Goal: Task Accomplishment & Management: Use online tool/utility

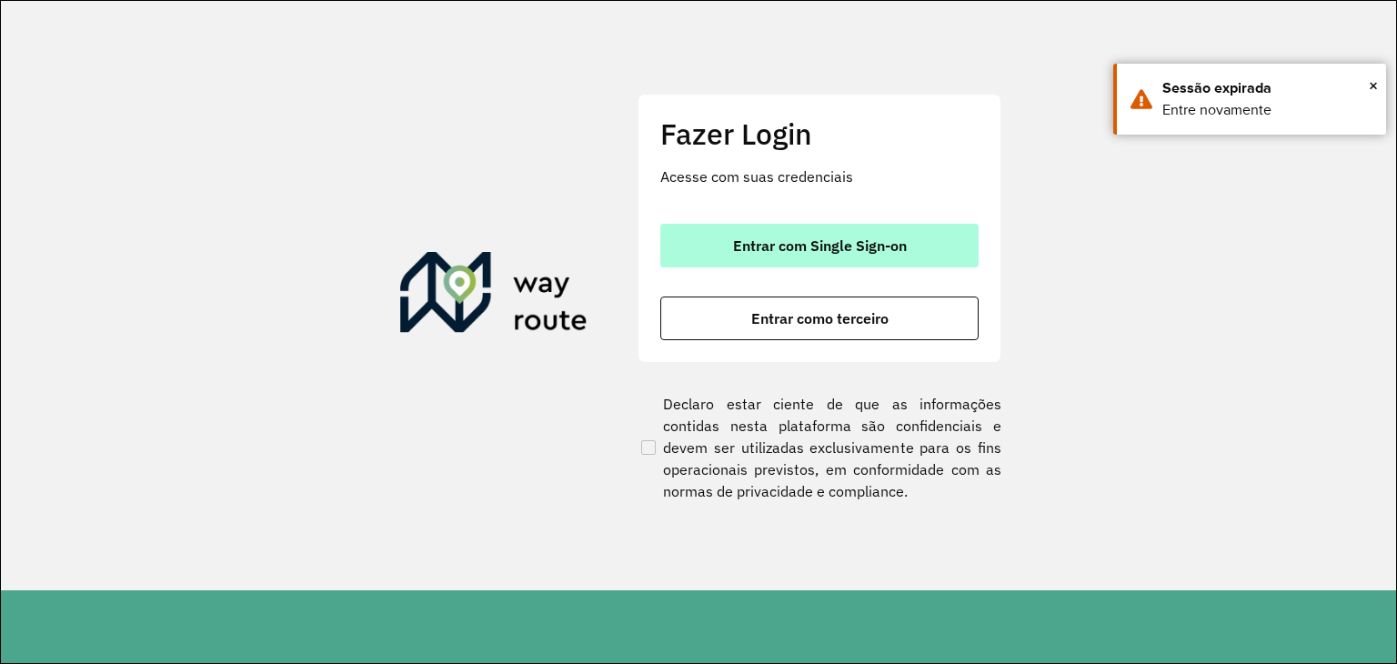
click at [860, 253] on span "Entrar com Single Sign-on" at bounding box center [820, 245] width 174 height 15
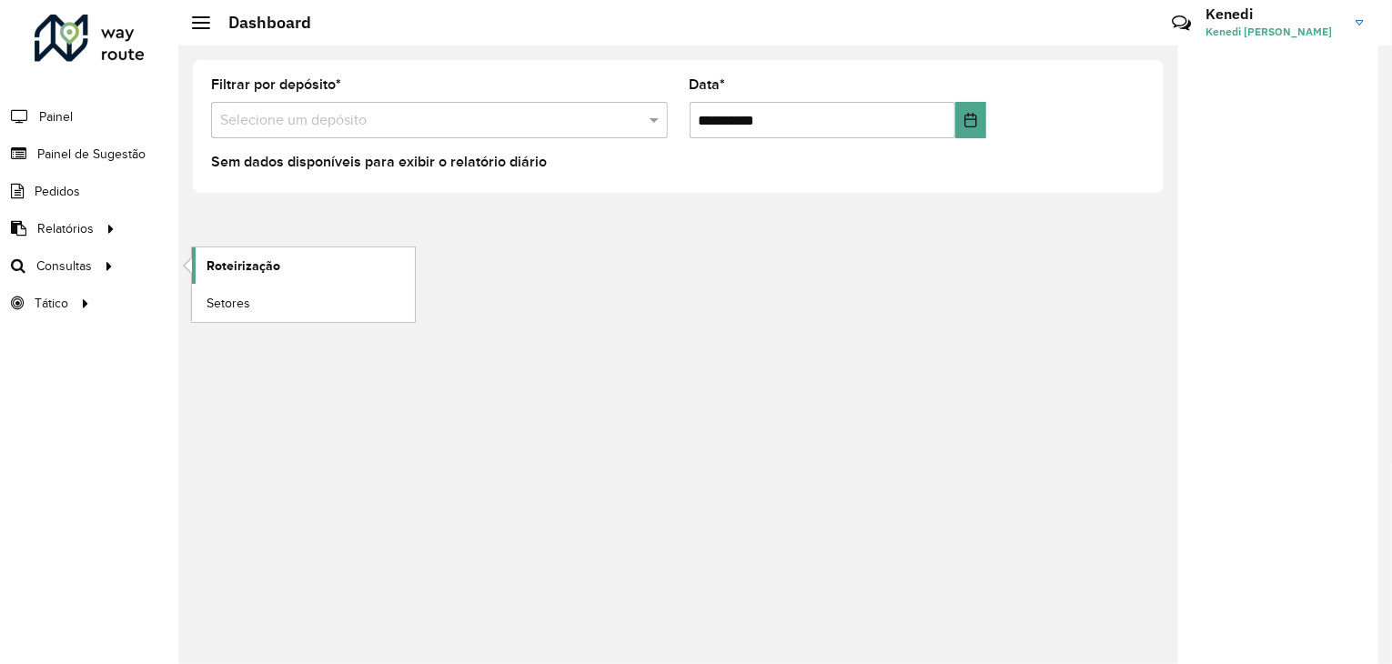
click at [219, 262] on span "Roteirização" at bounding box center [244, 266] width 74 height 19
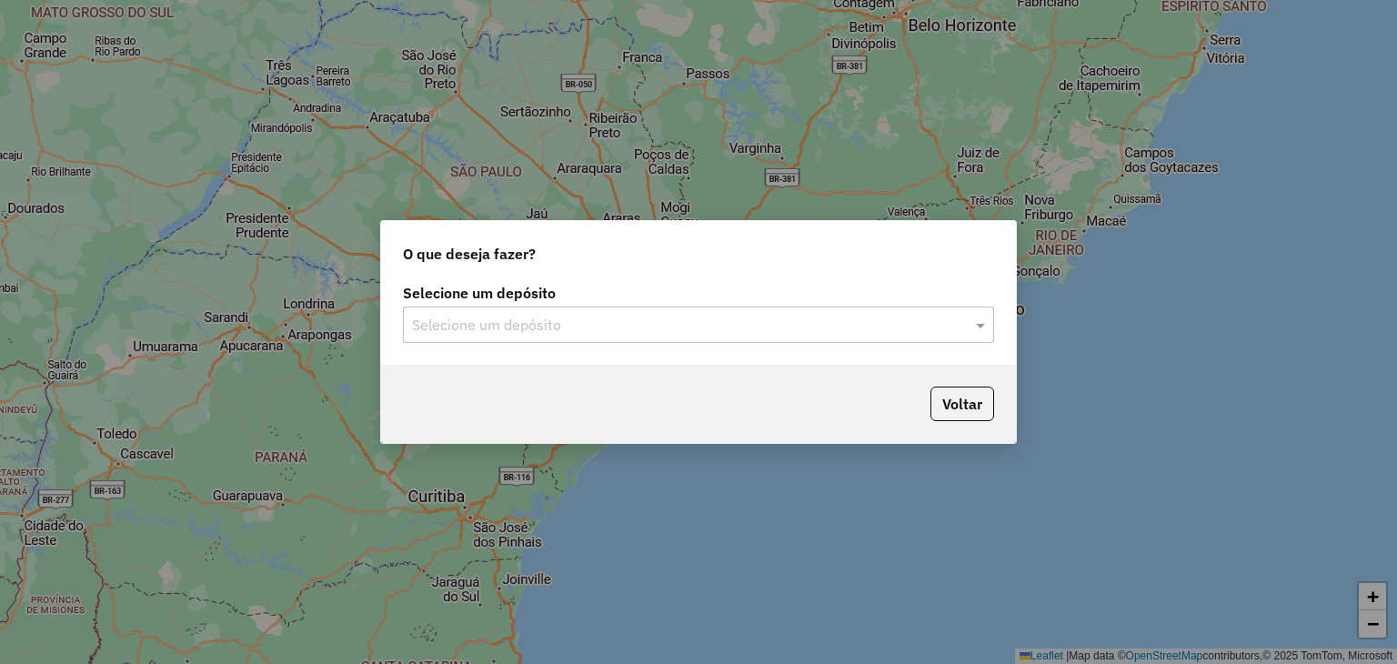
click at [755, 332] on input "text" at bounding box center [680, 326] width 537 height 22
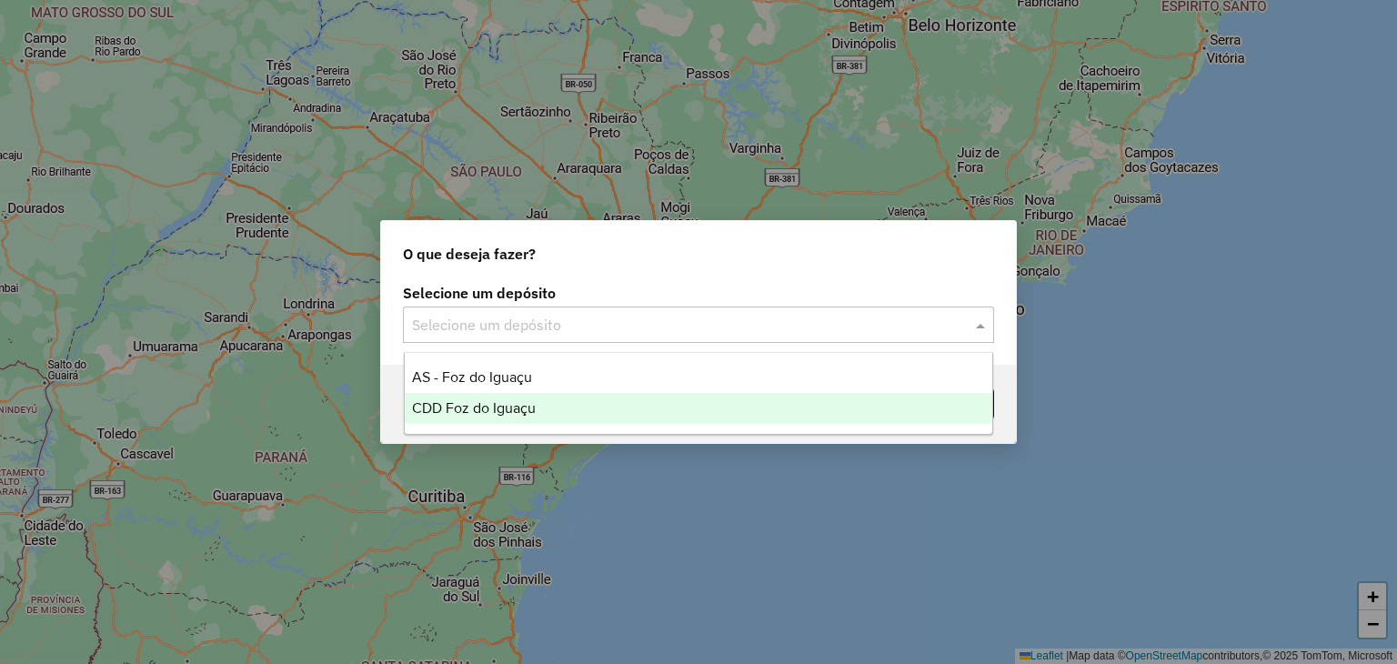
click at [563, 398] on div "CDD Foz do Iguaçu" at bounding box center [699, 408] width 589 height 31
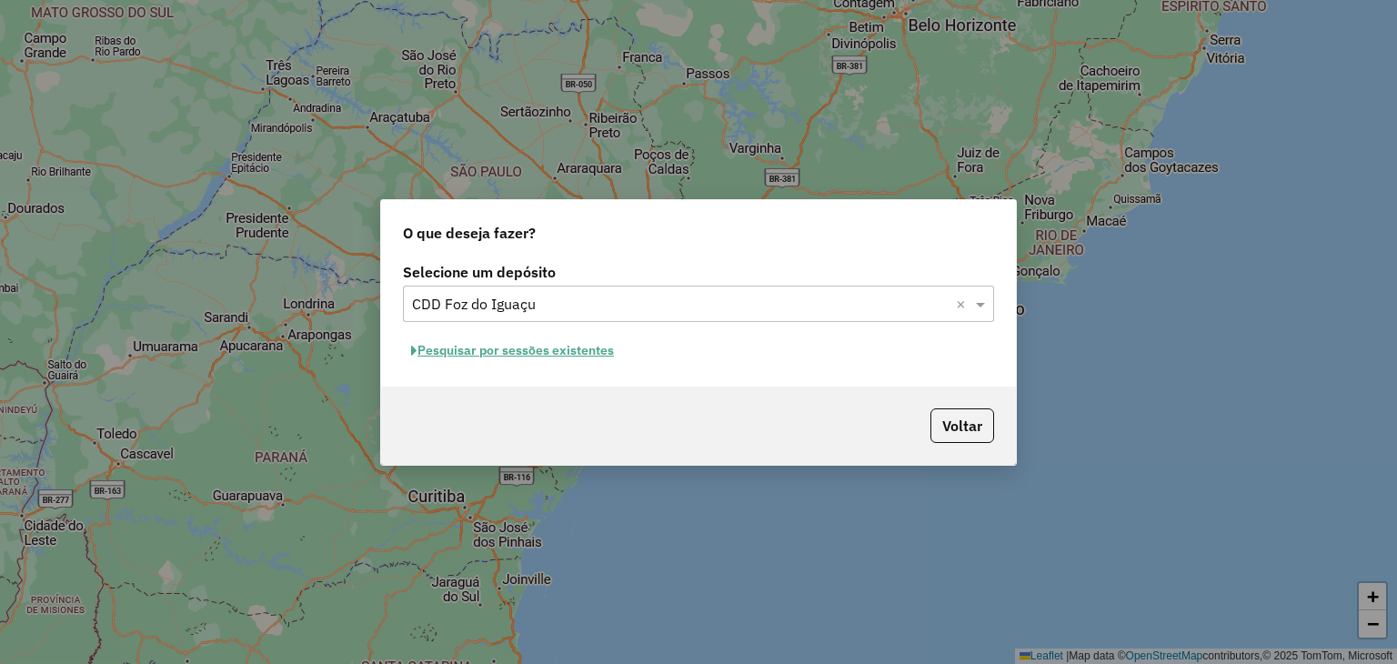
click at [548, 356] on button "Pesquisar por sessões existentes" at bounding box center [512, 351] width 219 height 28
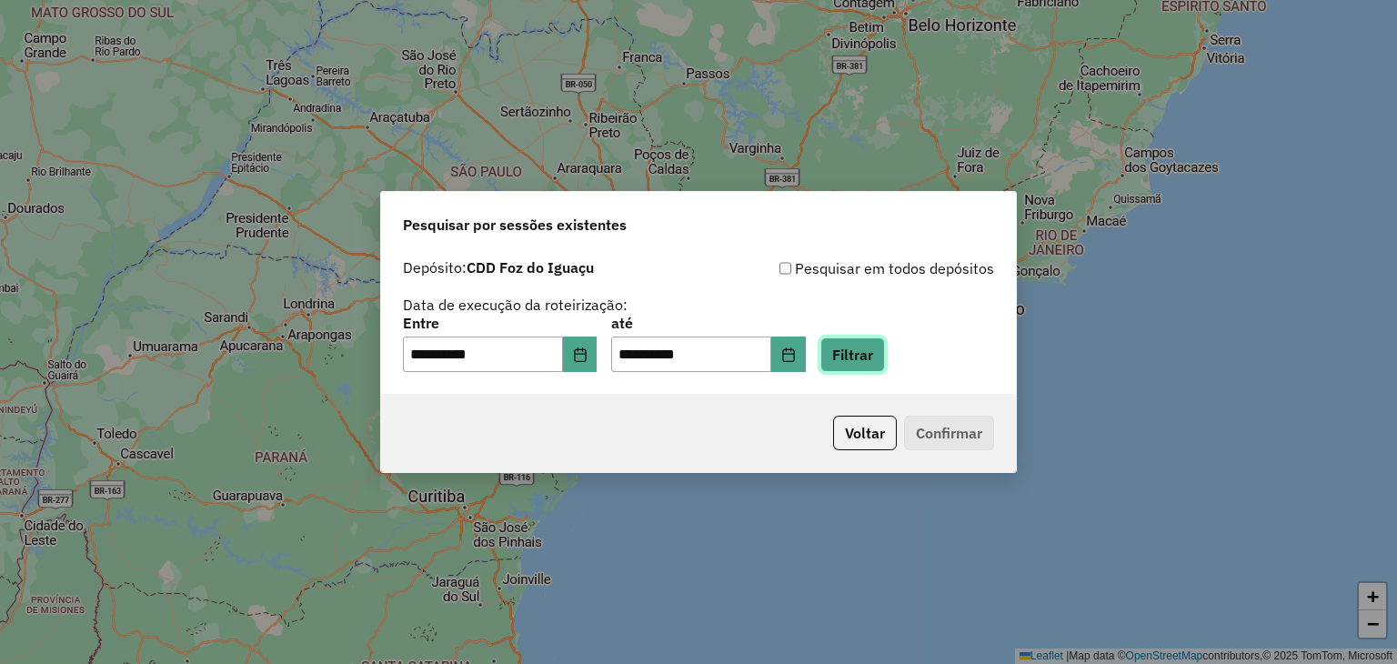
click at [881, 366] on button "Filtrar" at bounding box center [853, 355] width 65 height 35
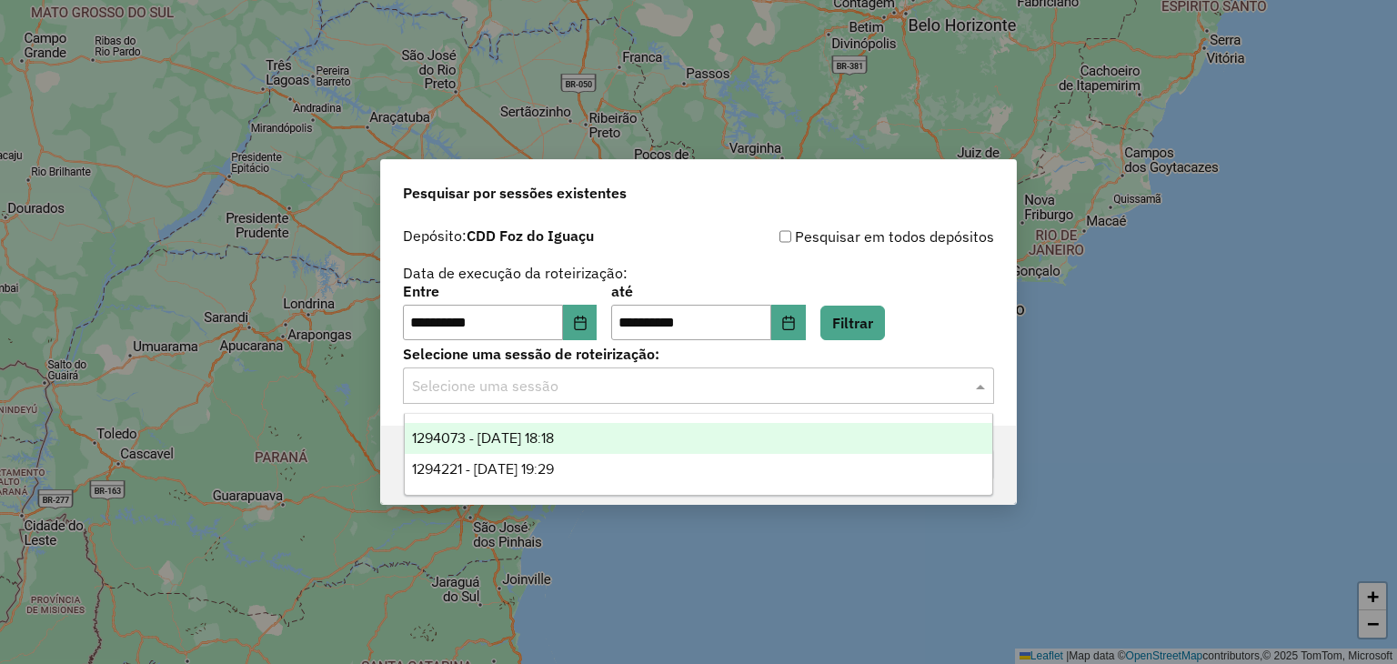
click at [928, 384] on input "text" at bounding box center [680, 387] width 537 height 22
click at [750, 435] on div "1294073 - 14/10/2025 18:18" at bounding box center [699, 438] width 589 height 31
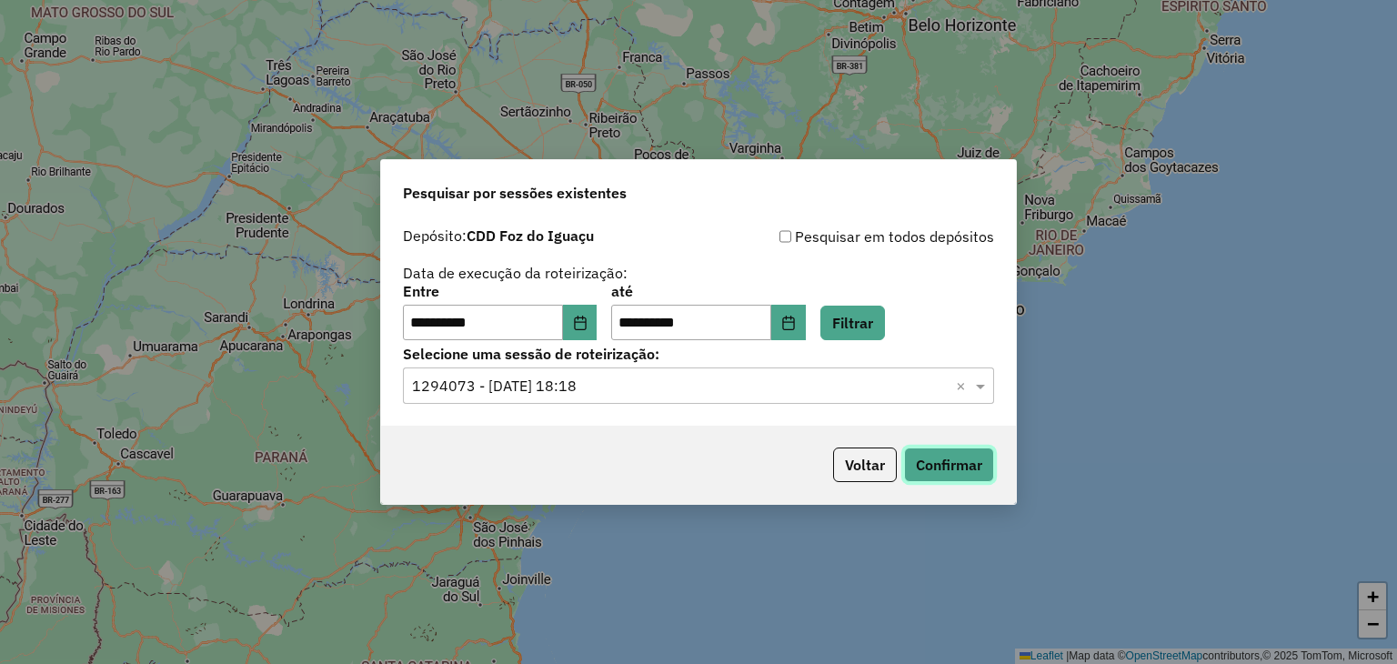
click at [936, 463] on button "Confirmar" at bounding box center [949, 465] width 90 height 35
click at [691, 385] on input "text" at bounding box center [680, 387] width 537 height 22
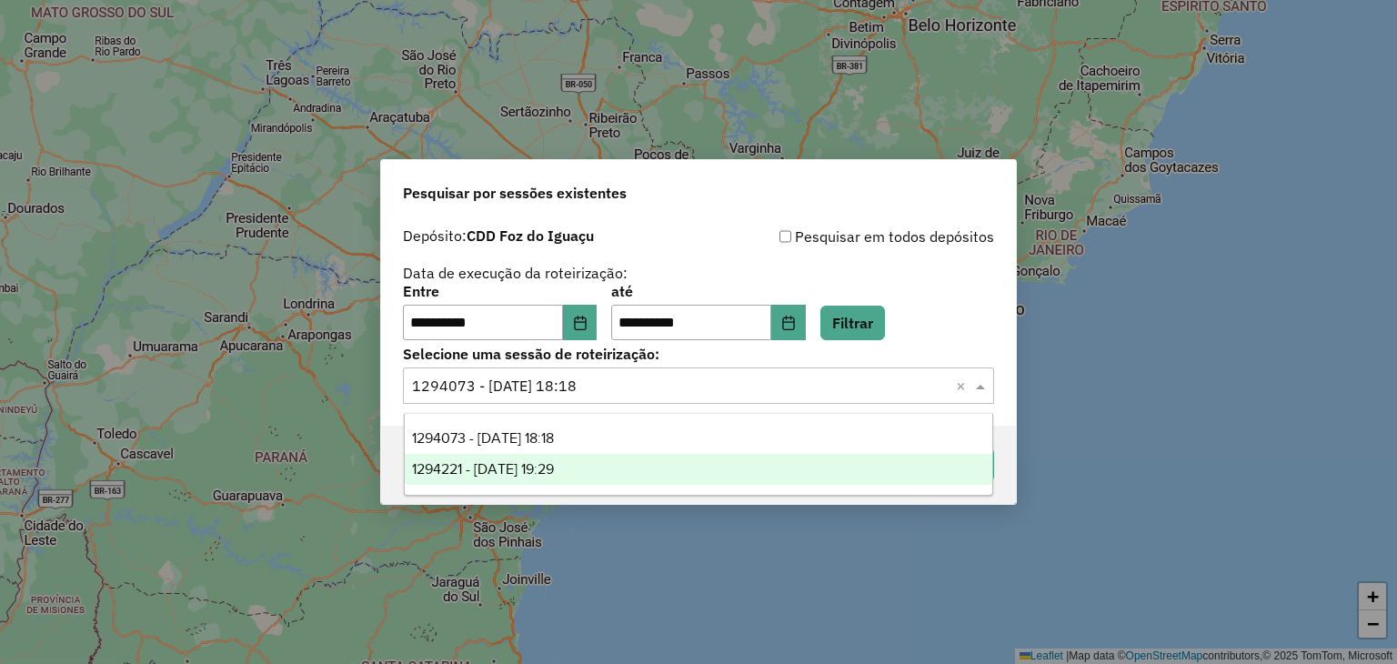
click at [600, 463] on div "1294221 - 14/10/2025 19:29" at bounding box center [699, 469] width 589 height 31
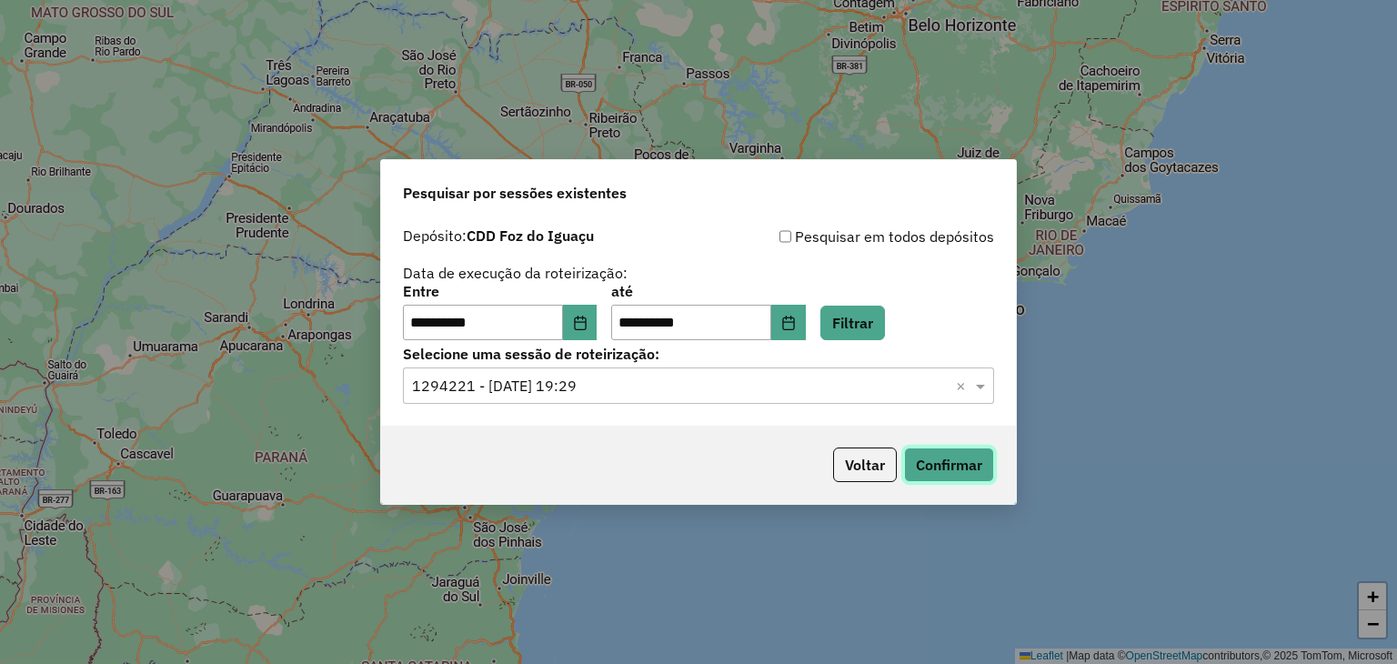
click at [955, 473] on button "Confirmar" at bounding box center [949, 465] width 90 height 35
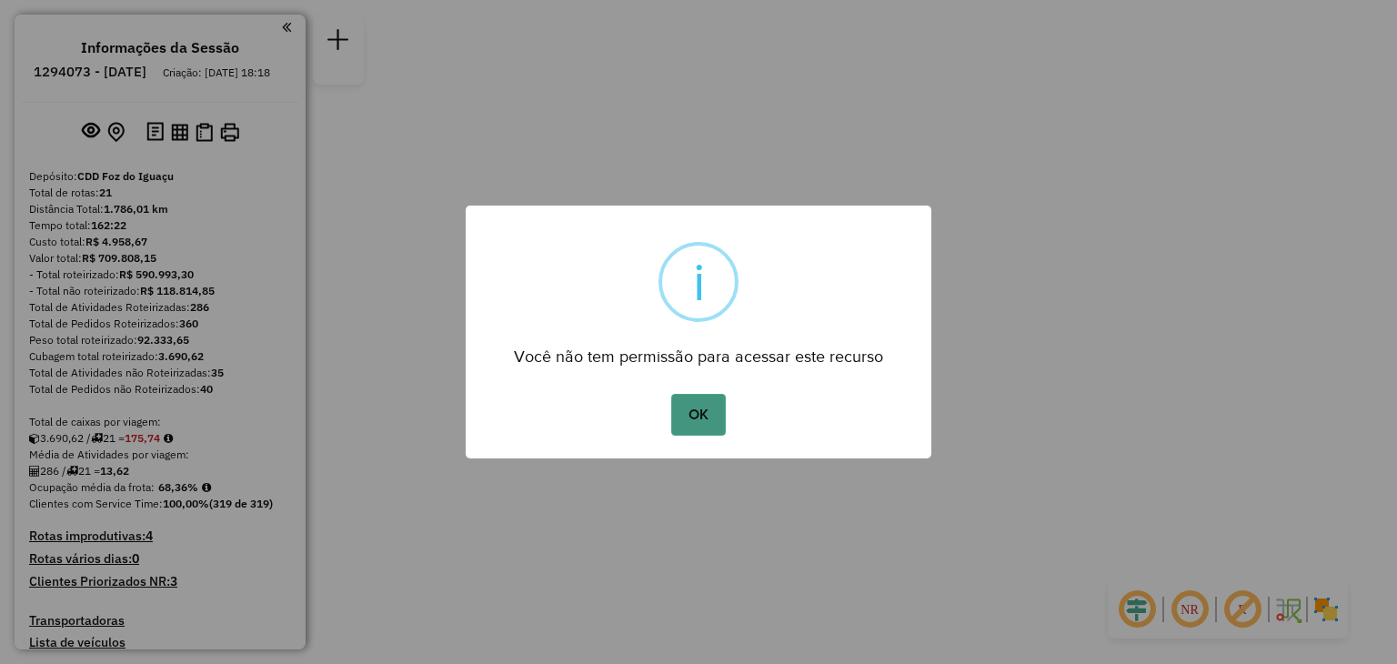
click at [682, 417] on button "OK" at bounding box center [698, 415] width 54 height 42
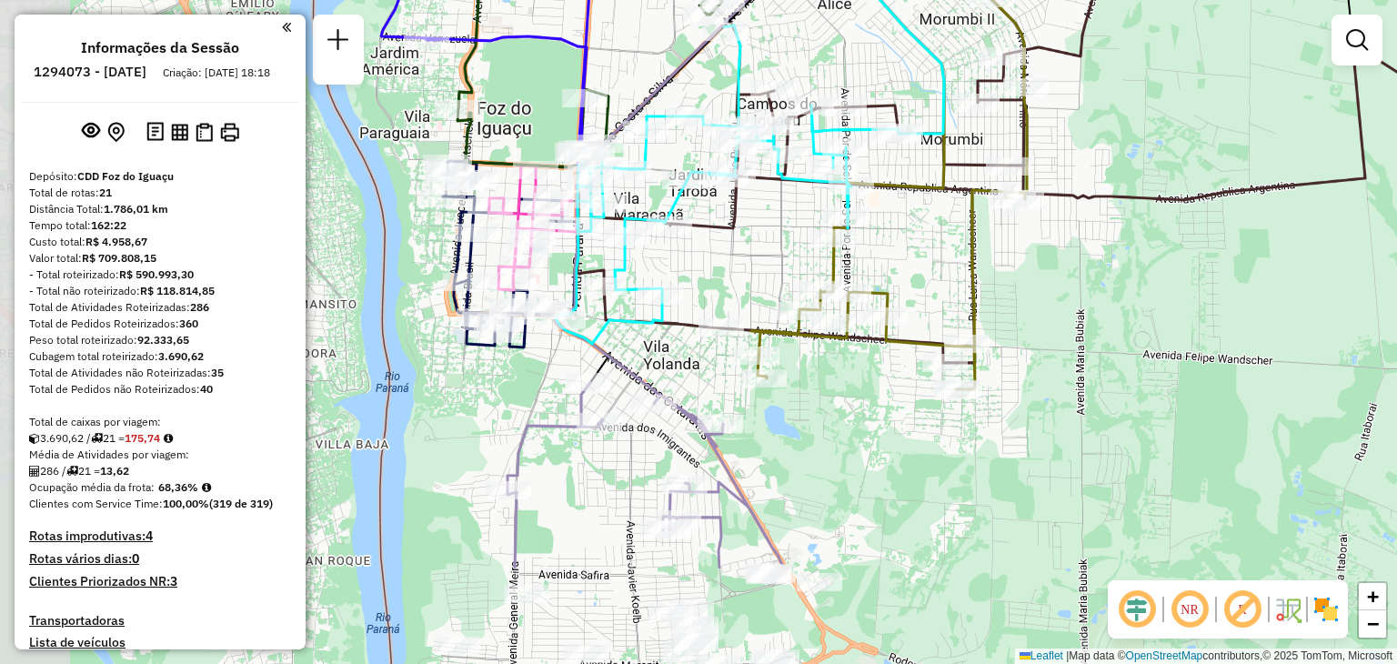
drag, startPoint x: 575, startPoint y: 391, endPoint x: 748, endPoint y: 257, distance: 218.6
click at [748, 257] on div "Janela de atendimento Grade de atendimento Capacidade Transportadoras Veículos …" at bounding box center [698, 332] width 1397 height 664
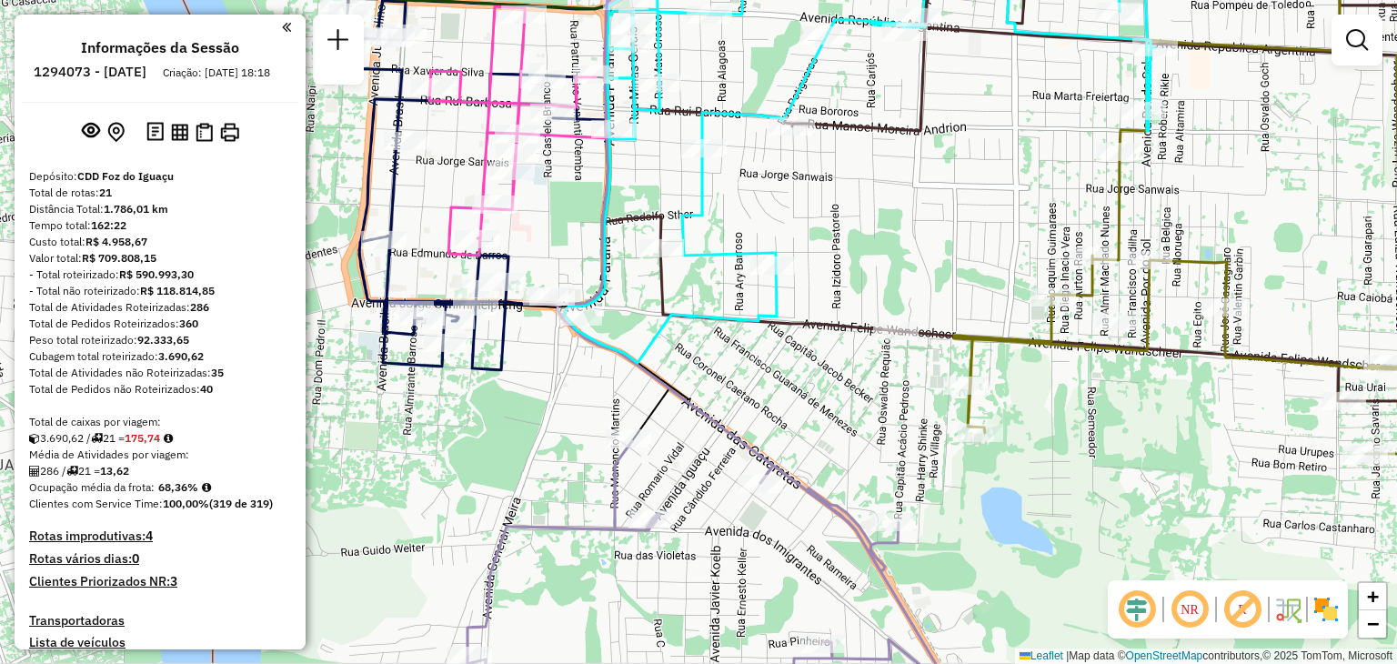
drag, startPoint x: 585, startPoint y: 290, endPoint x: 673, endPoint y: 260, distance: 93.2
click at [673, 260] on icon at bounding box center [908, 141] width 689 height 444
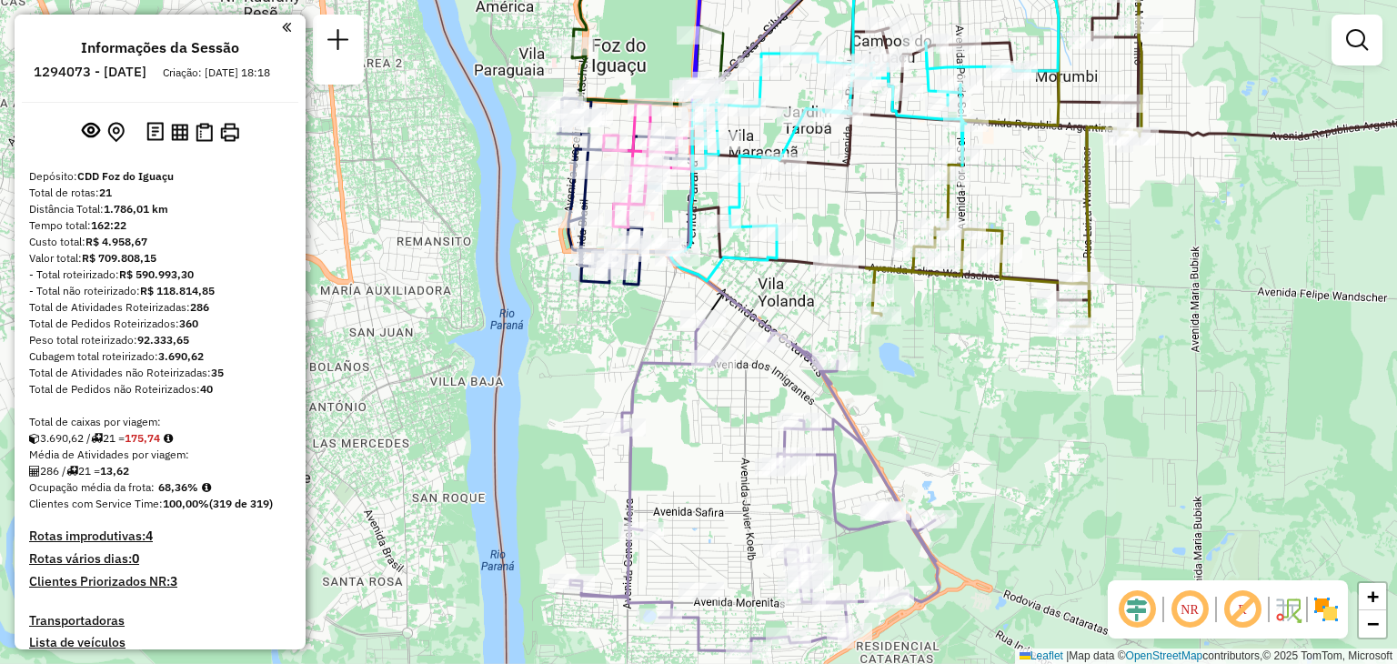
drag, startPoint x: 730, startPoint y: 347, endPoint x: 774, endPoint y: 276, distance: 83.8
click at [773, 276] on div "Janela de atendimento Grade de atendimento Capacidade Transportadoras Veículos …" at bounding box center [698, 332] width 1397 height 664
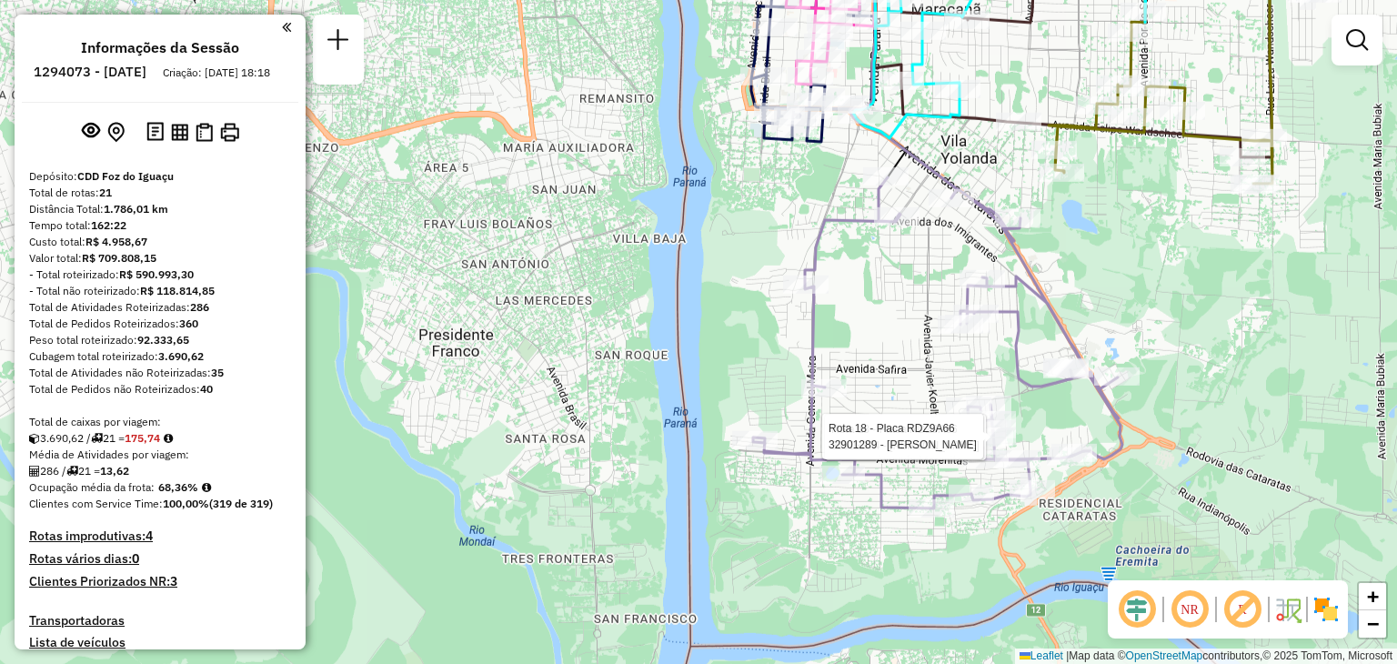
drag, startPoint x: 1025, startPoint y: 242, endPoint x: 1039, endPoint y: 345, distance: 103.7
click at [1039, 345] on icon at bounding box center [937, 342] width 369 height 331
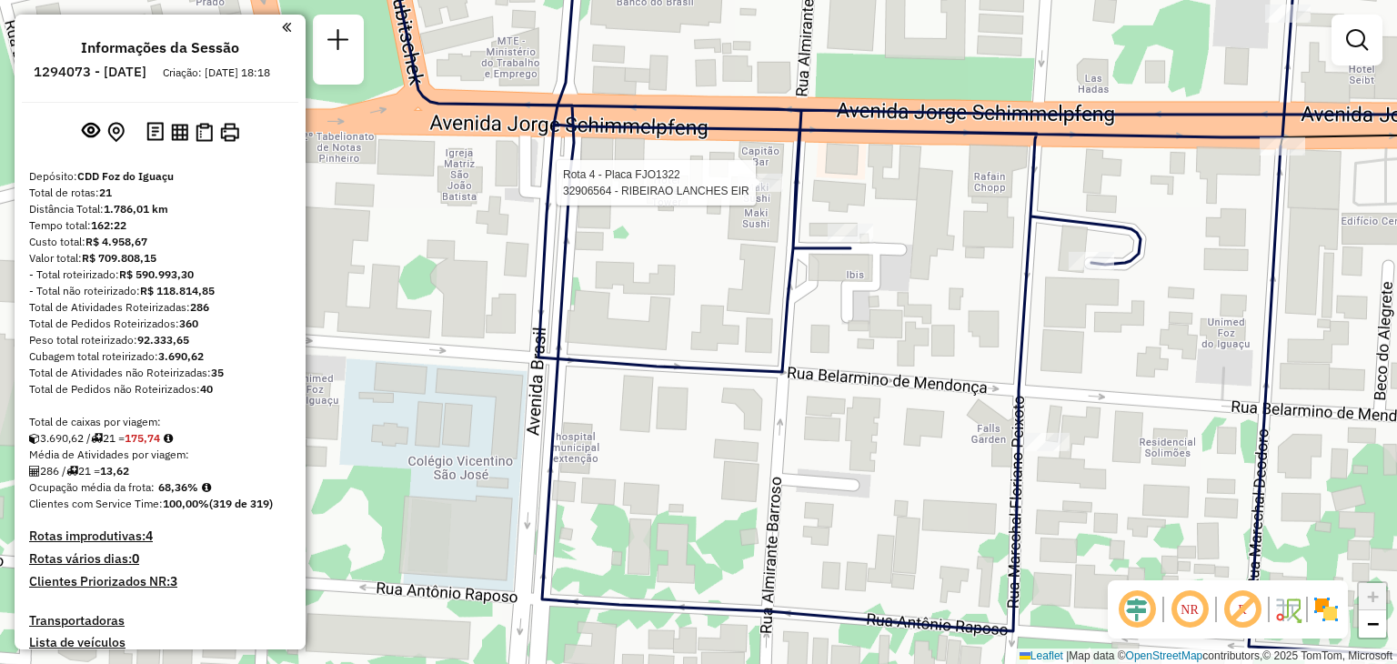
select select "**********"
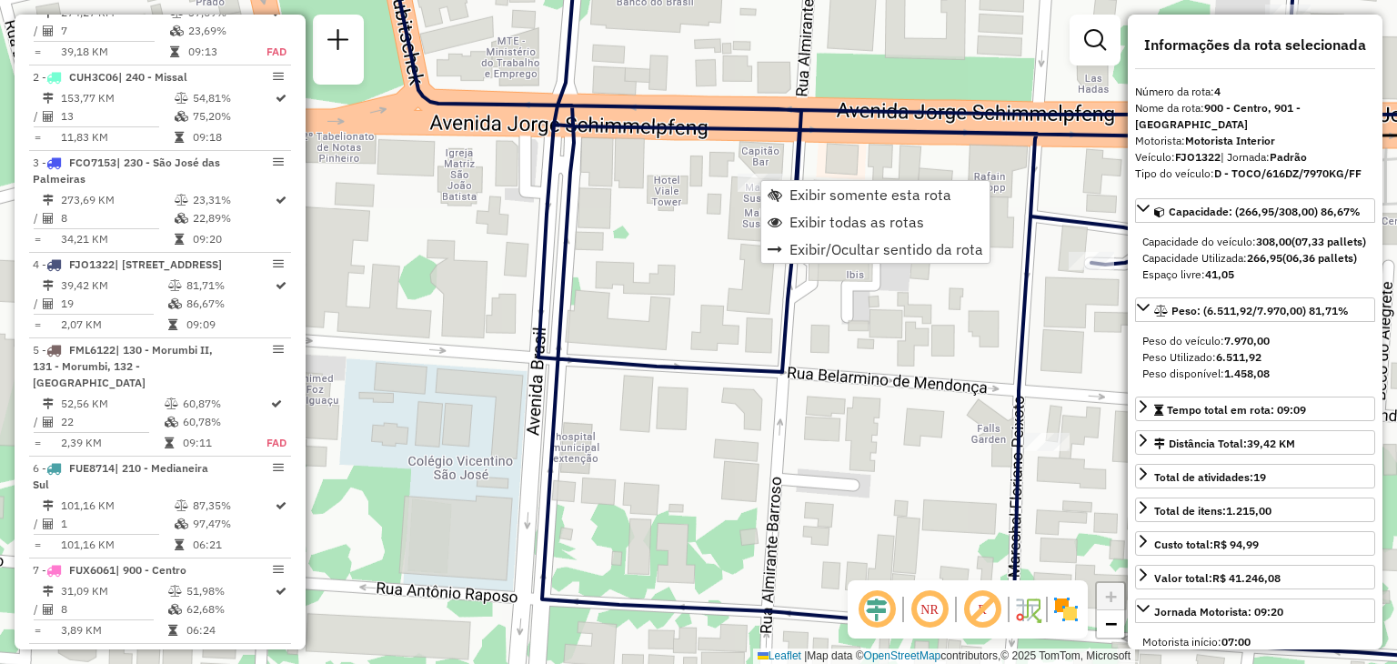
scroll to position [1018, 0]
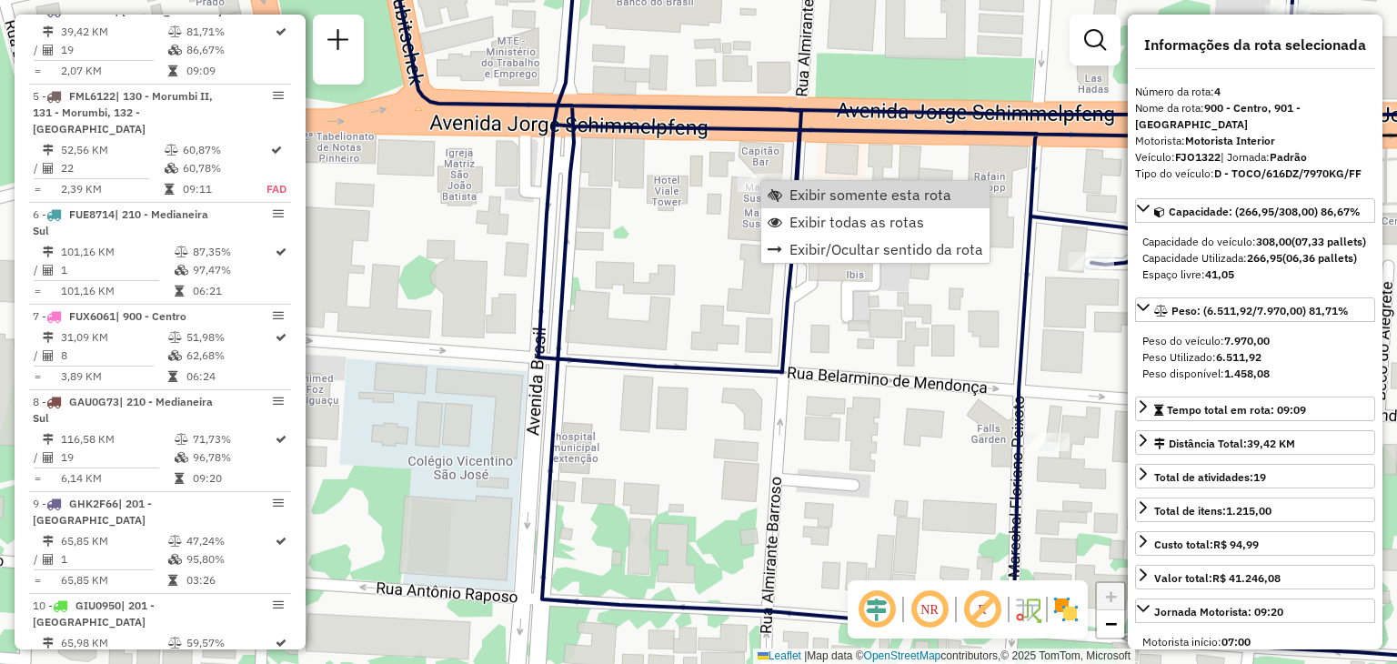
click at [704, 174] on div "Rota 18 - Placa RDZ9A66 32908374 - ADELAR LASSEN Rota 18 - Placa RDZ9A66 329012…" at bounding box center [698, 332] width 1397 height 664
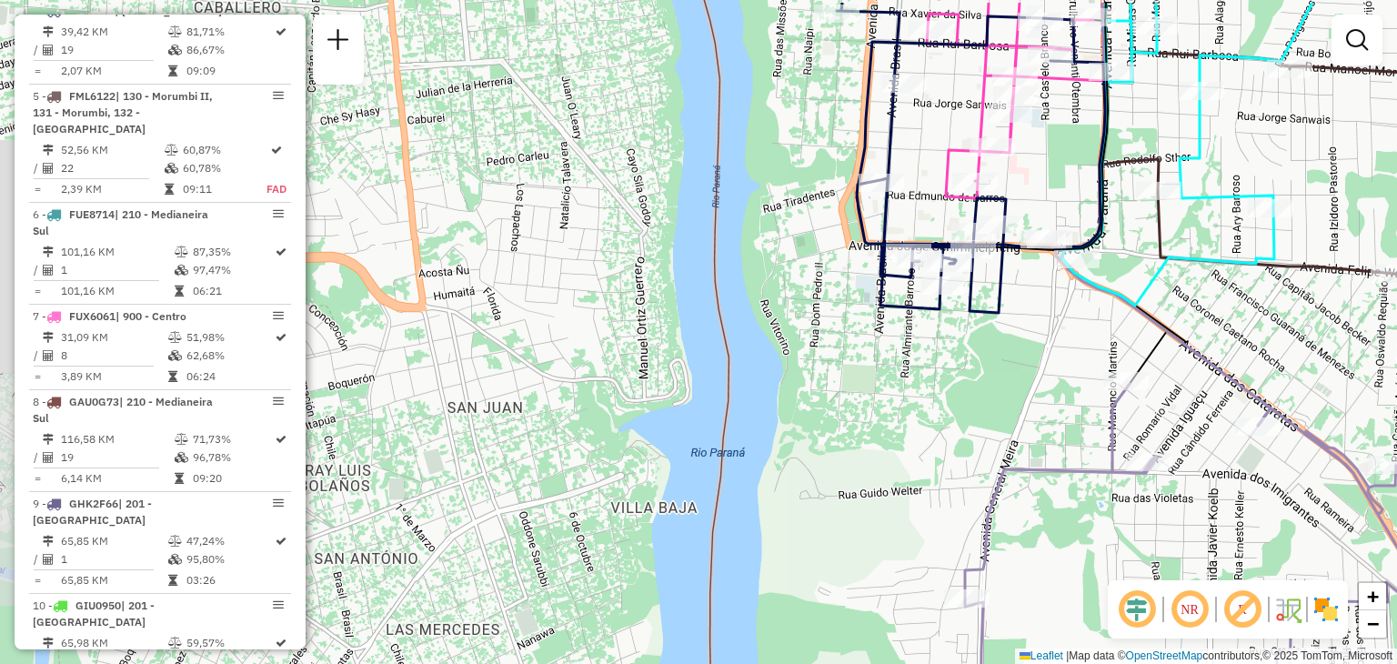
drag, startPoint x: 804, startPoint y: 248, endPoint x: 955, endPoint y: 429, distance: 235.1
click at [955, 429] on div "Janela de atendimento Grade de atendimento Capacidade Transportadoras Veículos …" at bounding box center [698, 332] width 1397 height 664
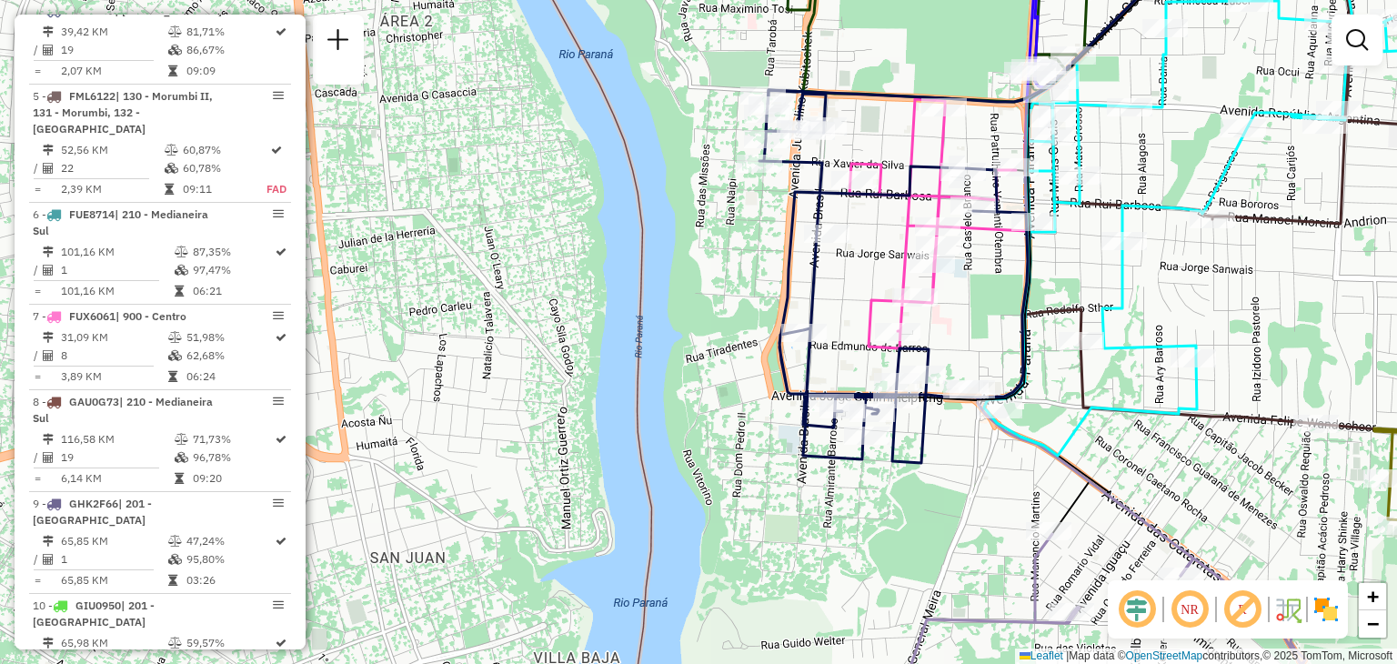
drag, startPoint x: 1131, startPoint y: 205, endPoint x: 1054, endPoint y: 244, distance: 86.7
click at [1054, 244] on div "Janela de atendimento Grade de atendimento Capacidade Transportadoras Veículos …" at bounding box center [698, 332] width 1397 height 664
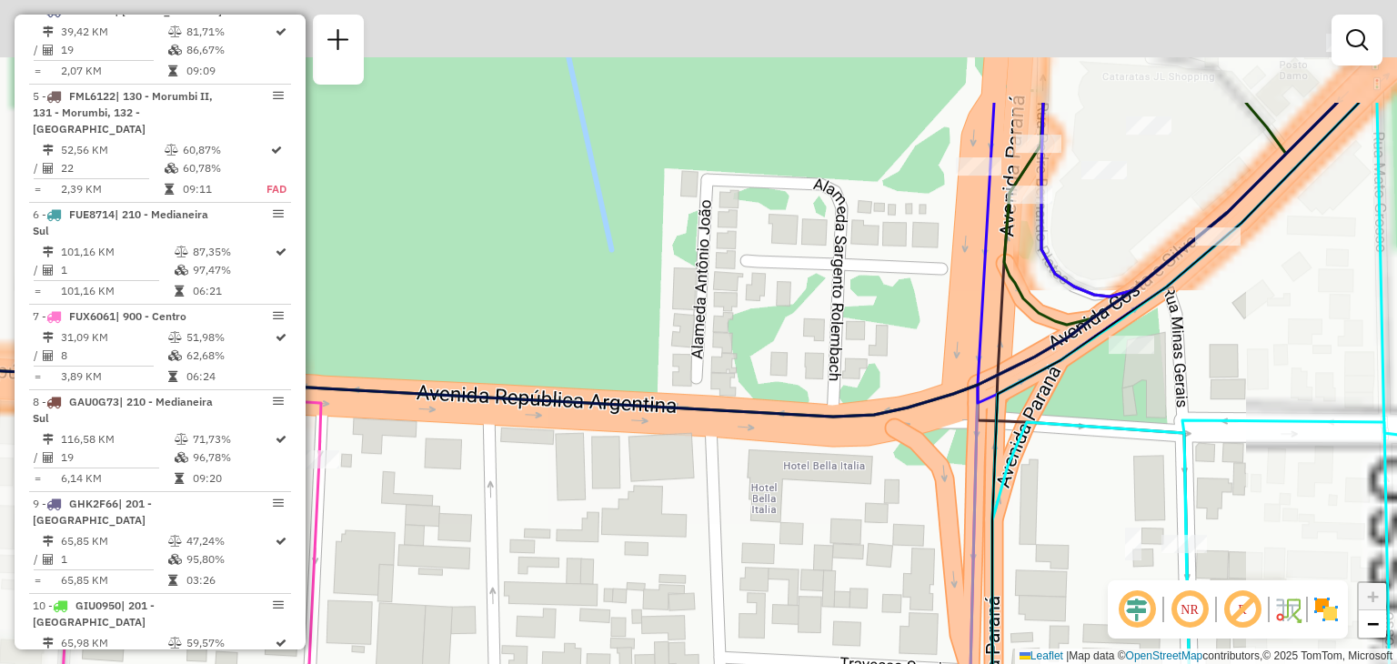
drag, startPoint x: 1081, startPoint y: 102, endPoint x: 1075, endPoint y: 272, distance: 170.2
click at [1075, 272] on div "Janela de atendimento Grade de atendimento Capacidade Transportadoras Veículos …" at bounding box center [698, 332] width 1397 height 664
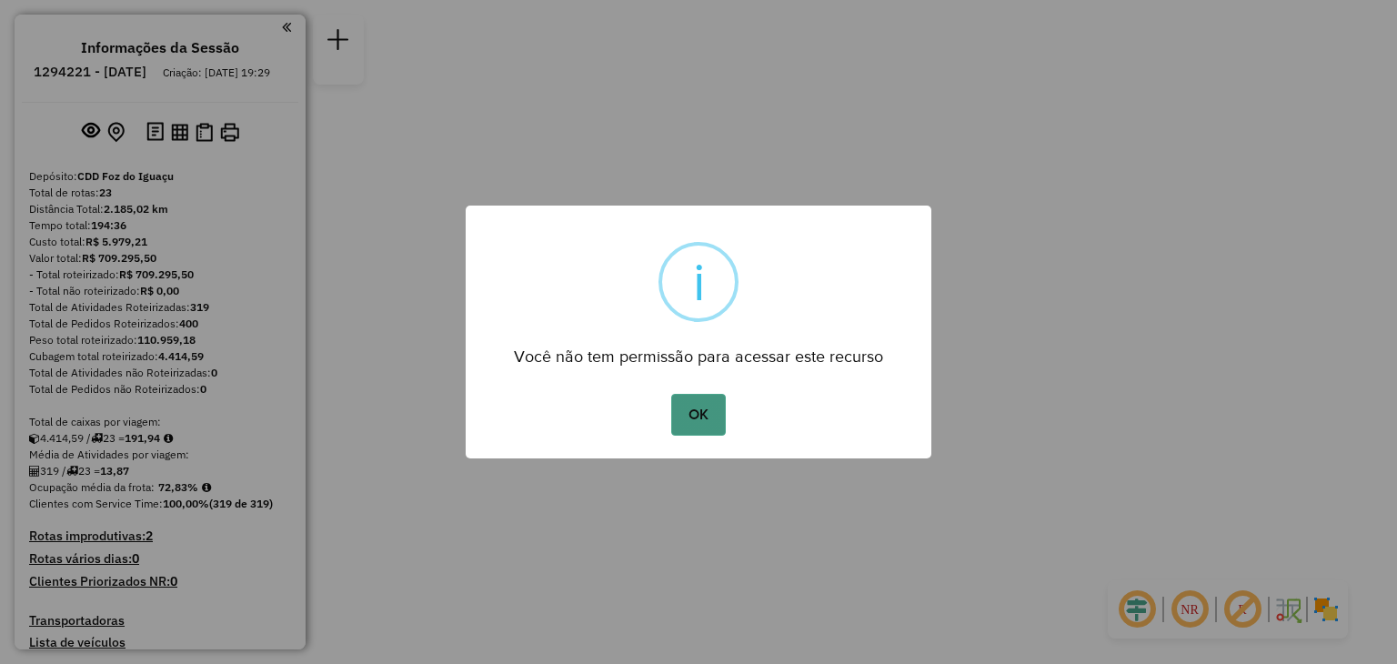
click at [701, 407] on button "OK" at bounding box center [698, 415] width 54 height 42
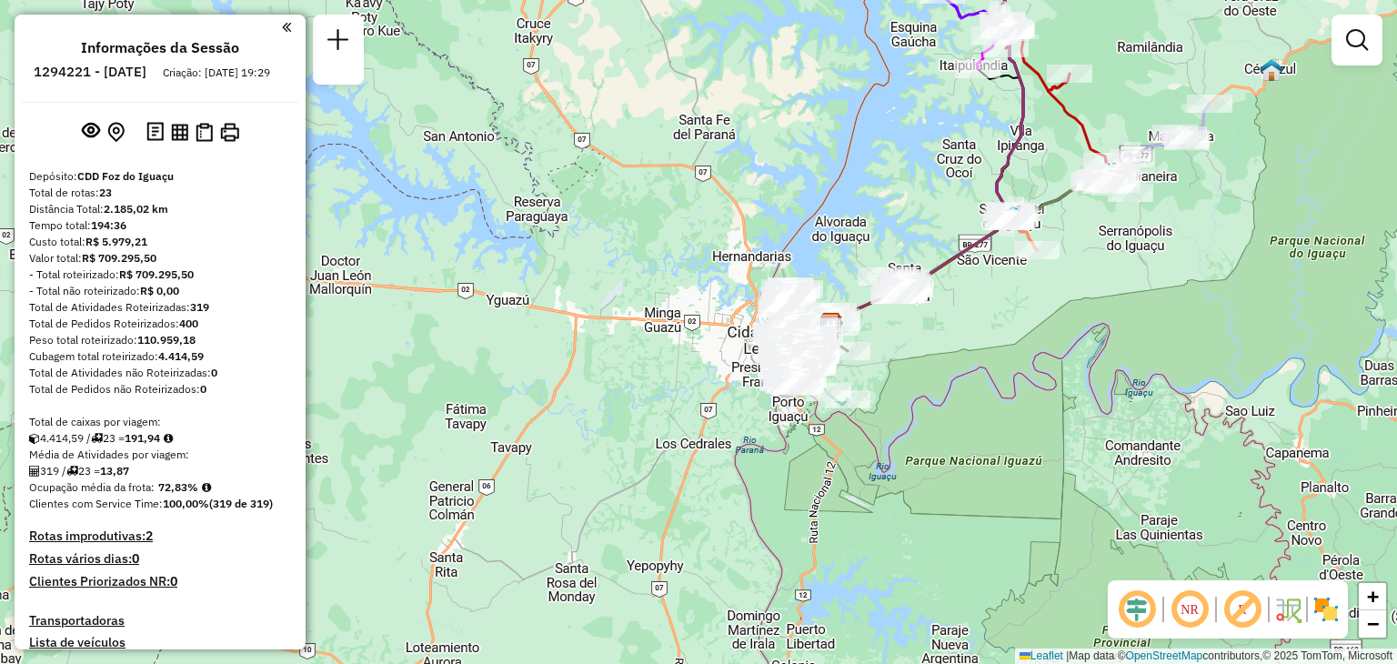
drag, startPoint x: 622, startPoint y: 406, endPoint x: 769, endPoint y: 385, distance: 148.0
click at [768, 387] on div "Rota 11 - Placa QJT3668 32901498 - SILVANA [PERSON_NAME] de atendimento Grade d…" at bounding box center [698, 332] width 1397 height 664
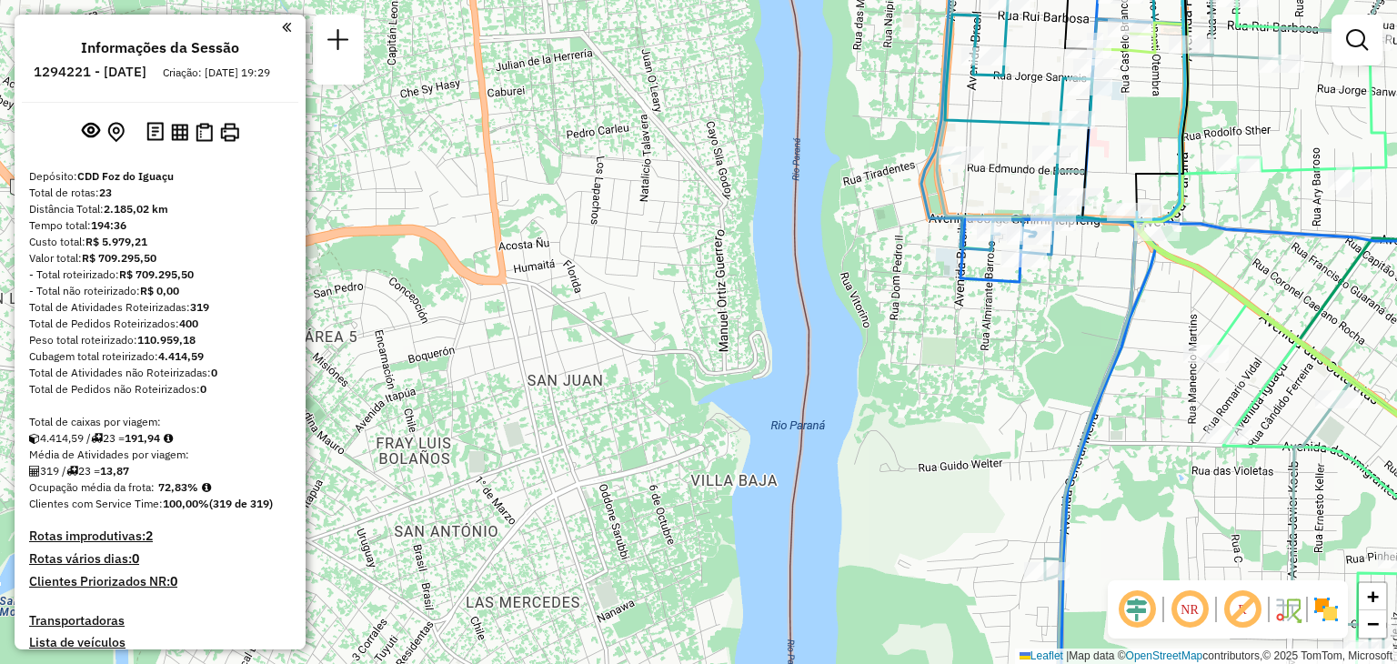
drag, startPoint x: 989, startPoint y: 237, endPoint x: 935, endPoint y: 213, distance: 59.0
click at [935, 213] on icon at bounding box center [1055, 84] width 267 height 342
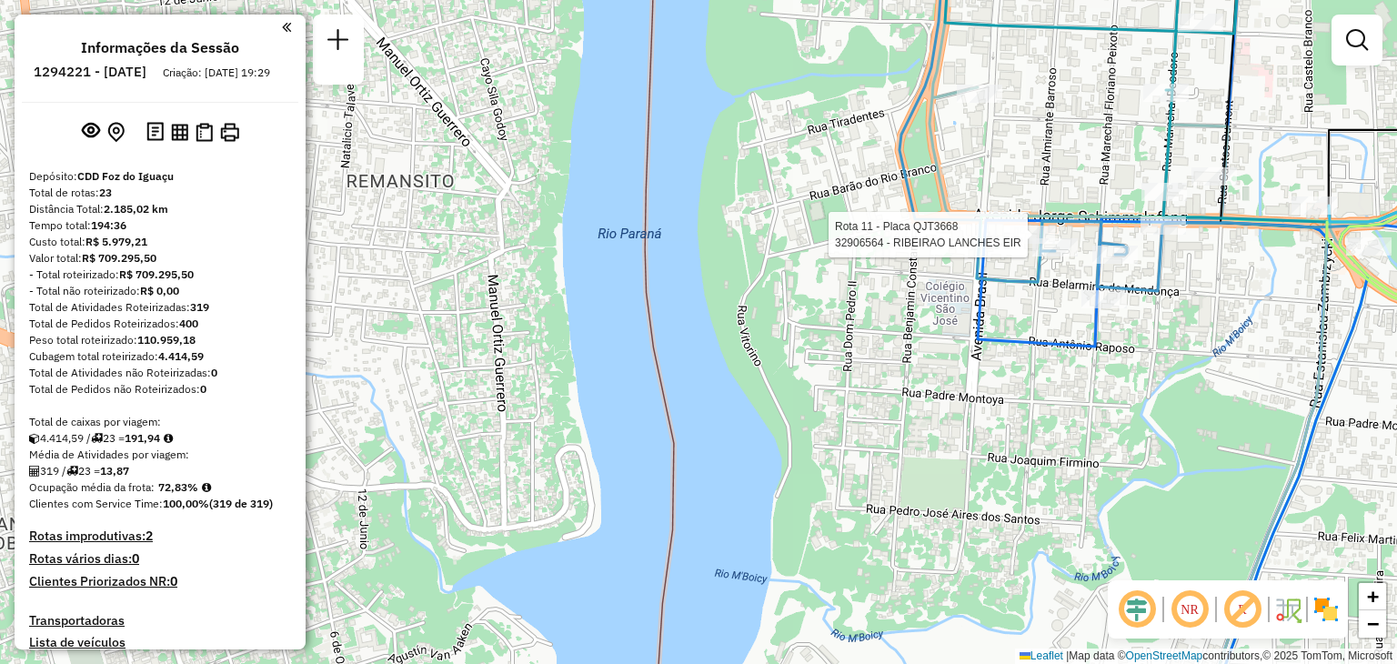
select select "**********"
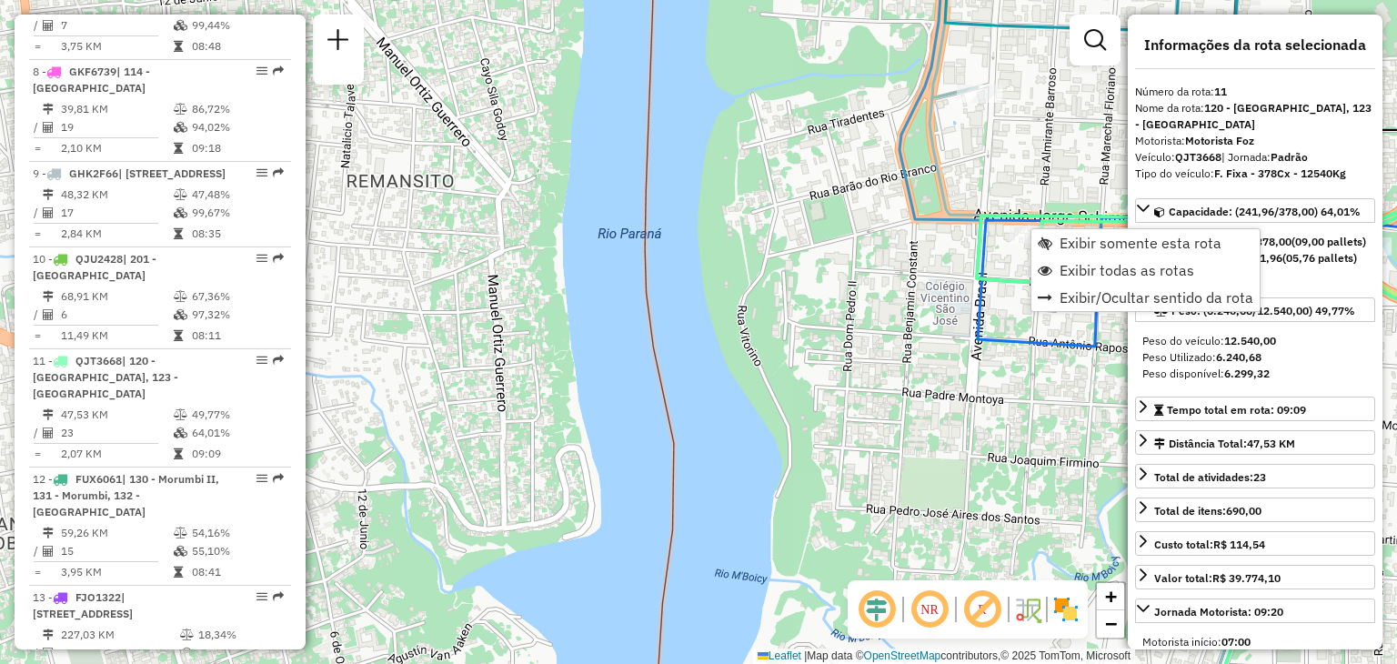
scroll to position [1747, 0]
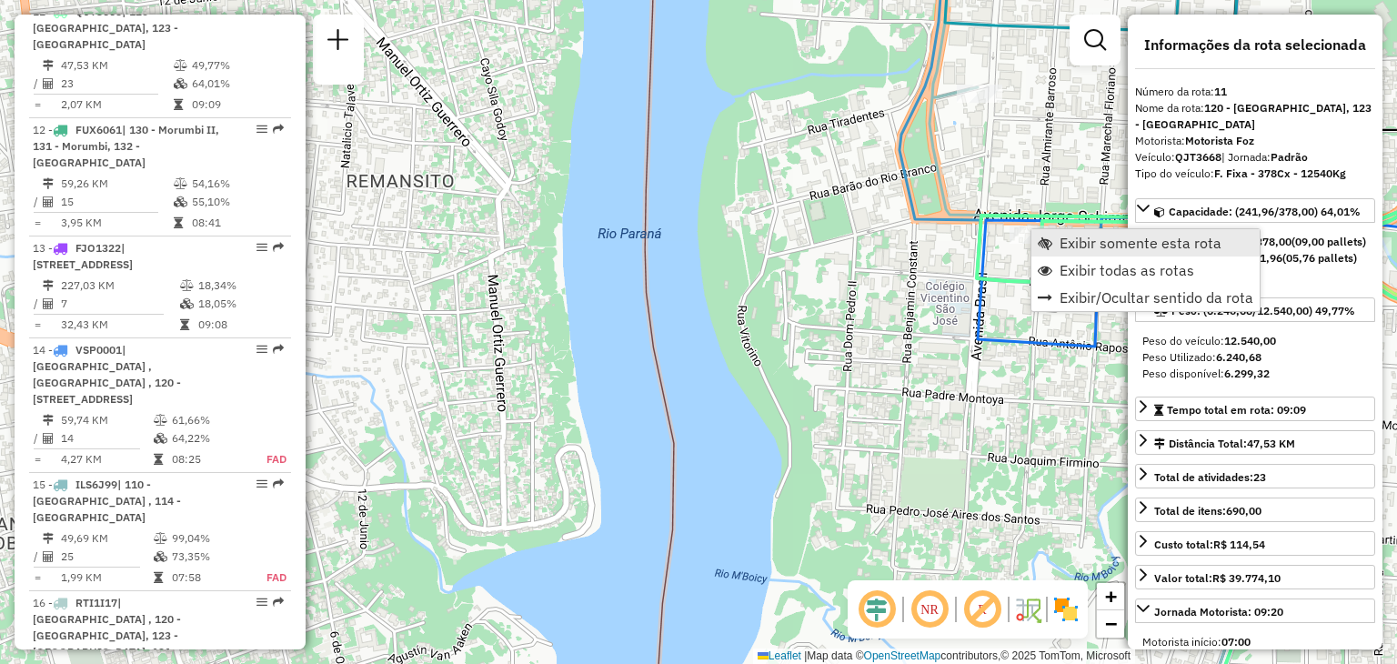
click at [1080, 236] on span "Exibir somente esta rota" at bounding box center [1141, 243] width 162 height 15
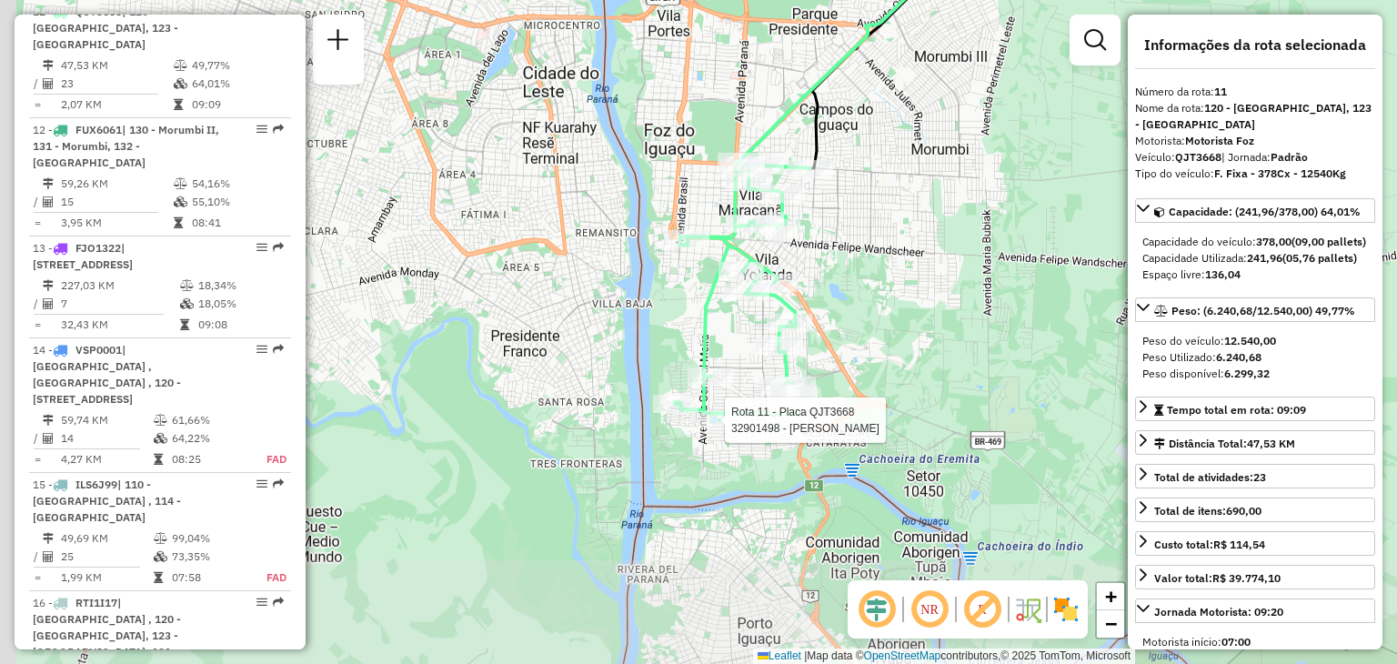
drag, startPoint x: 771, startPoint y: 397, endPoint x: 977, endPoint y: 217, distance: 273.4
click at [977, 217] on div "Rota 11 - Placa QJT3668 32901498 - SILVANA [PERSON_NAME] de atendimento Grade d…" at bounding box center [698, 332] width 1397 height 664
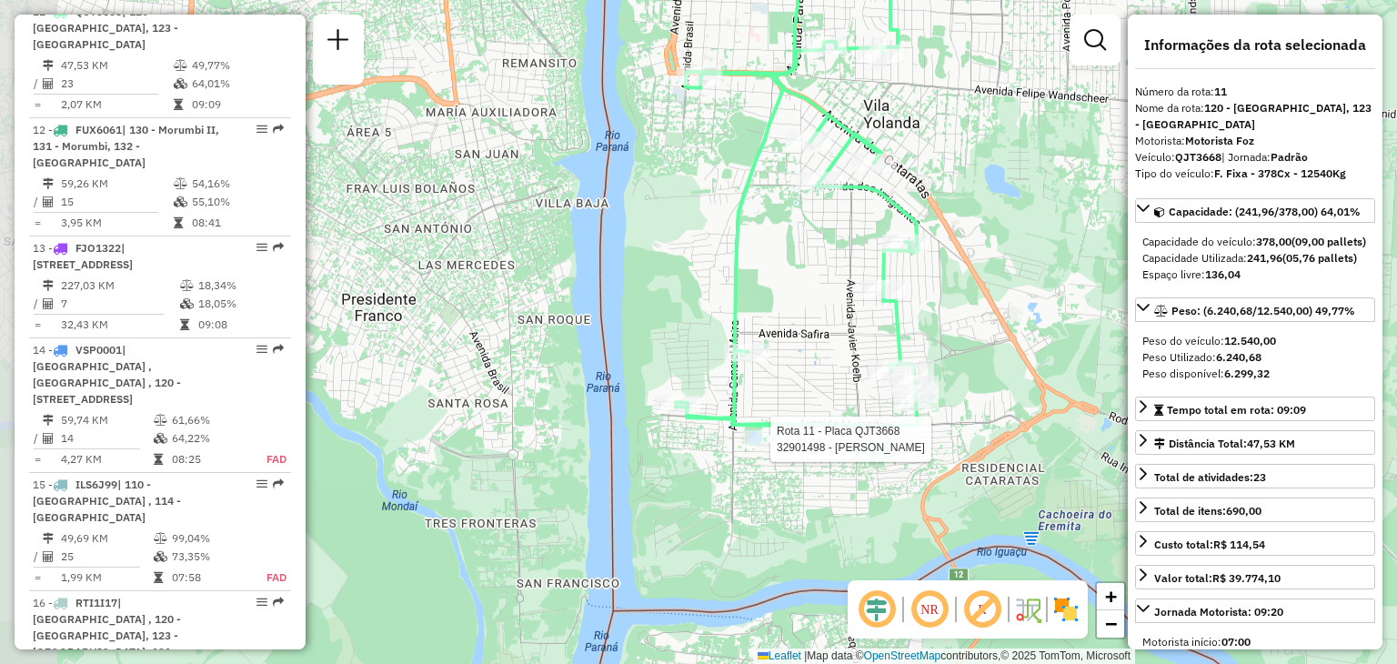
drag, startPoint x: 771, startPoint y: 348, endPoint x: 840, endPoint y: 312, distance: 78.1
click at [840, 312] on div "Rota 11 - Placa QJT3668 32901498 - SILVANA [PERSON_NAME] de atendimento Grade d…" at bounding box center [698, 332] width 1397 height 664
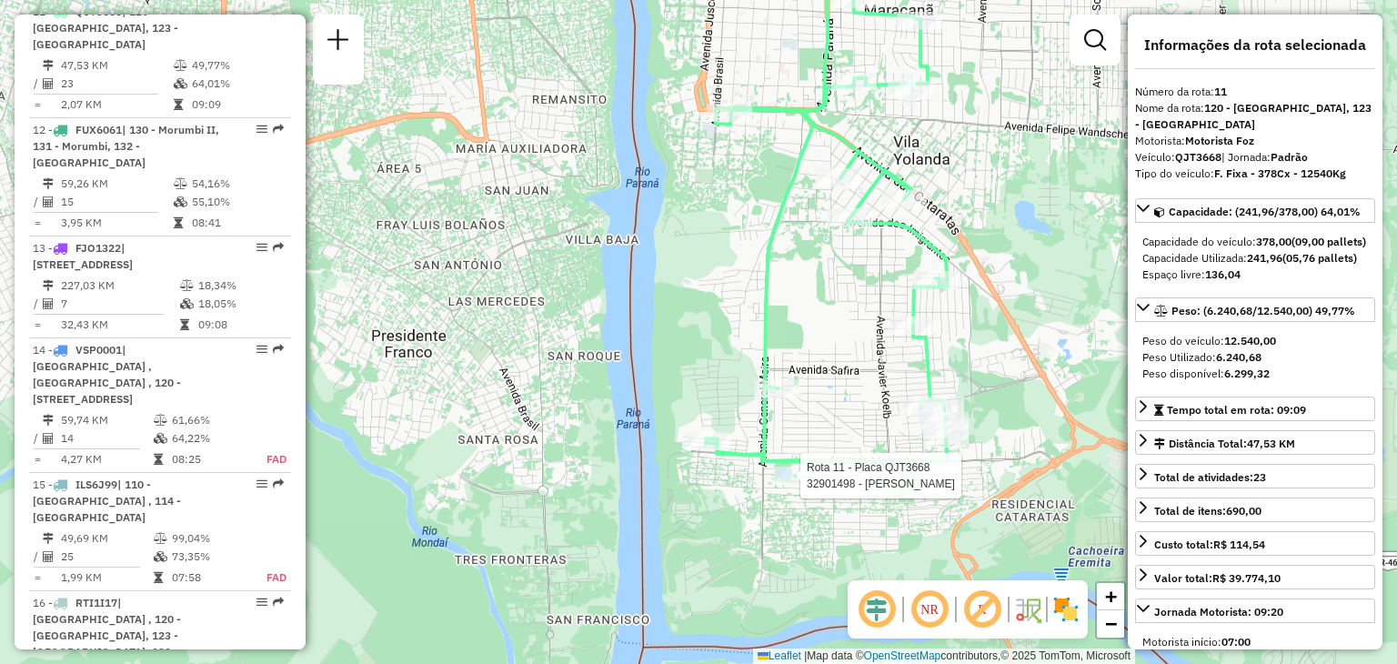
drag, startPoint x: 848, startPoint y: 308, endPoint x: 850, endPoint y: 361, distance: 52.8
click at [850, 361] on div "Rota 11 - Placa QJT3668 32901498 - SILVANA [PERSON_NAME] de atendimento Grade d…" at bounding box center [698, 332] width 1397 height 664
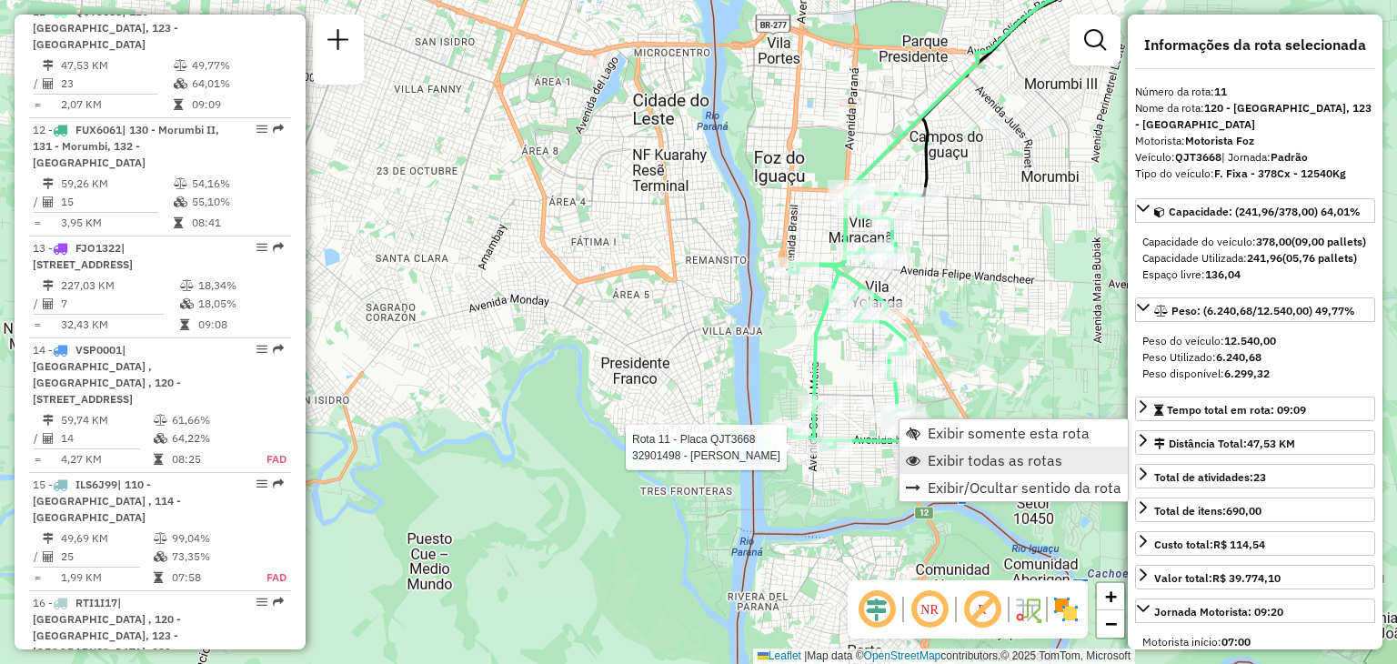
click at [947, 459] on span "Exibir todas as rotas" at bounding box center [995, 460] width 135 height 15
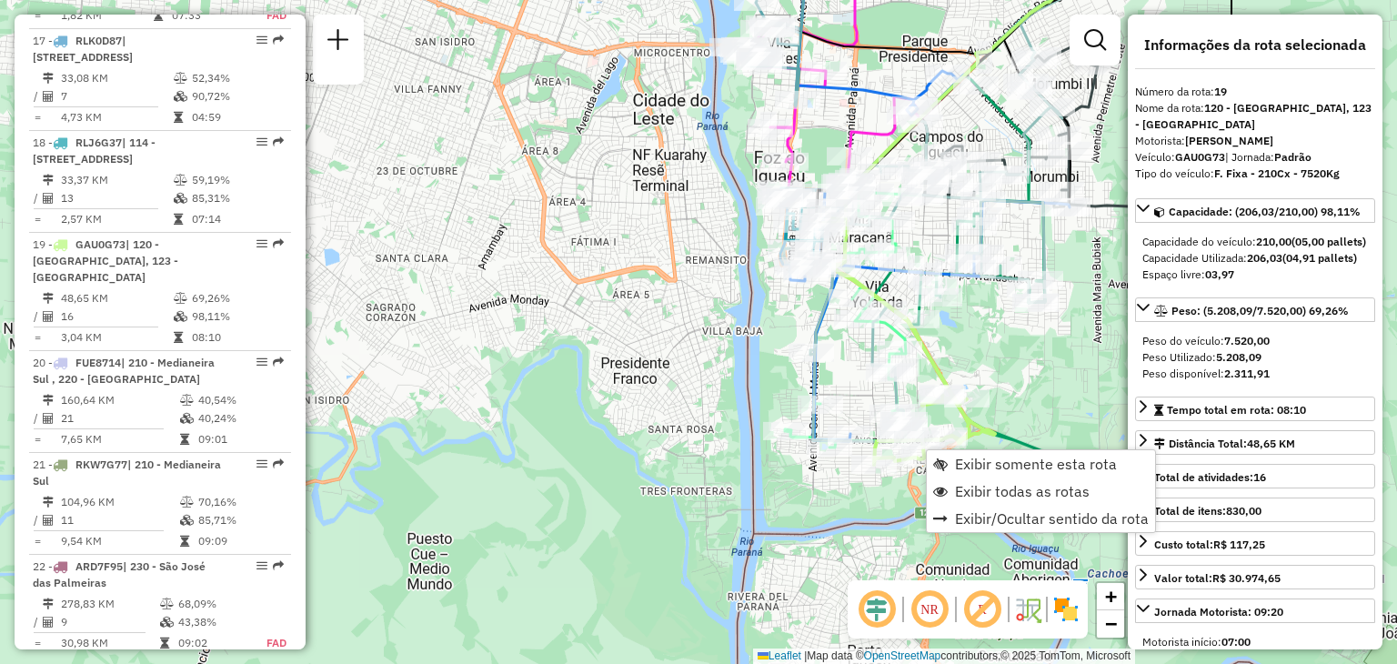
scroll to position [2546, 0]
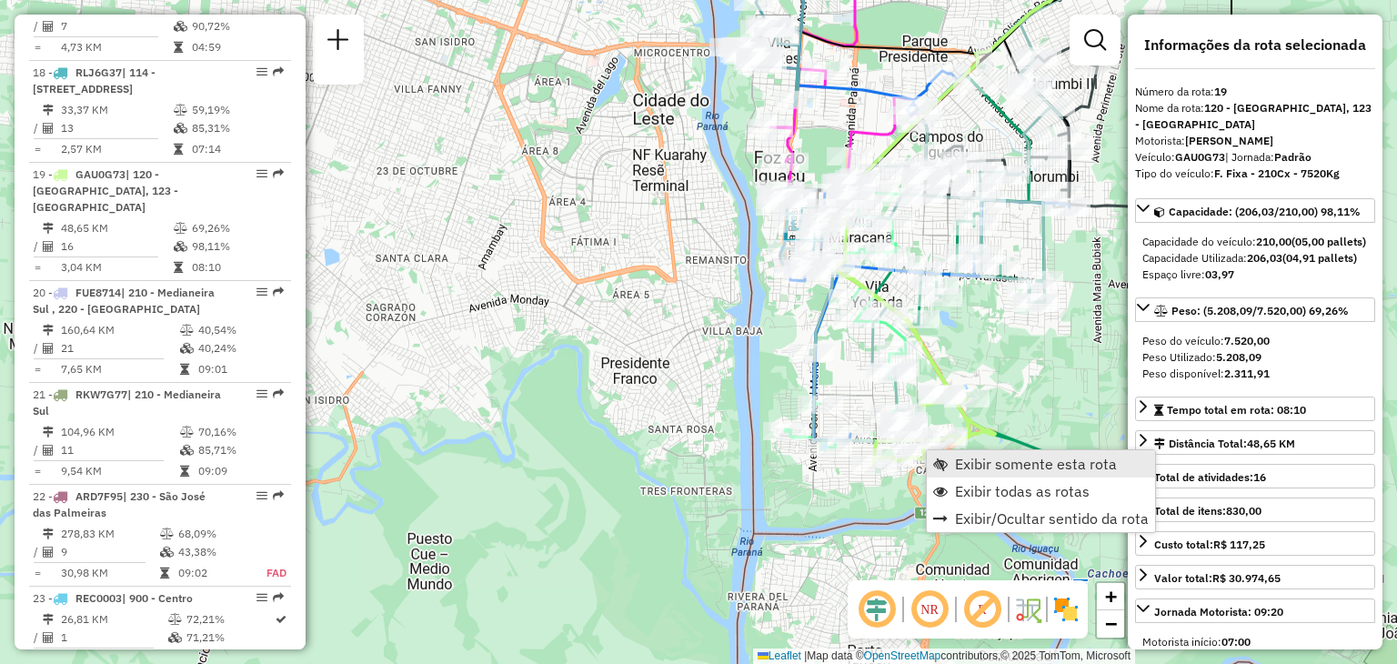
click at [957, 460] on span "Exibir somente esta rota" at bounding box center [1036, 464] width 162 height 15
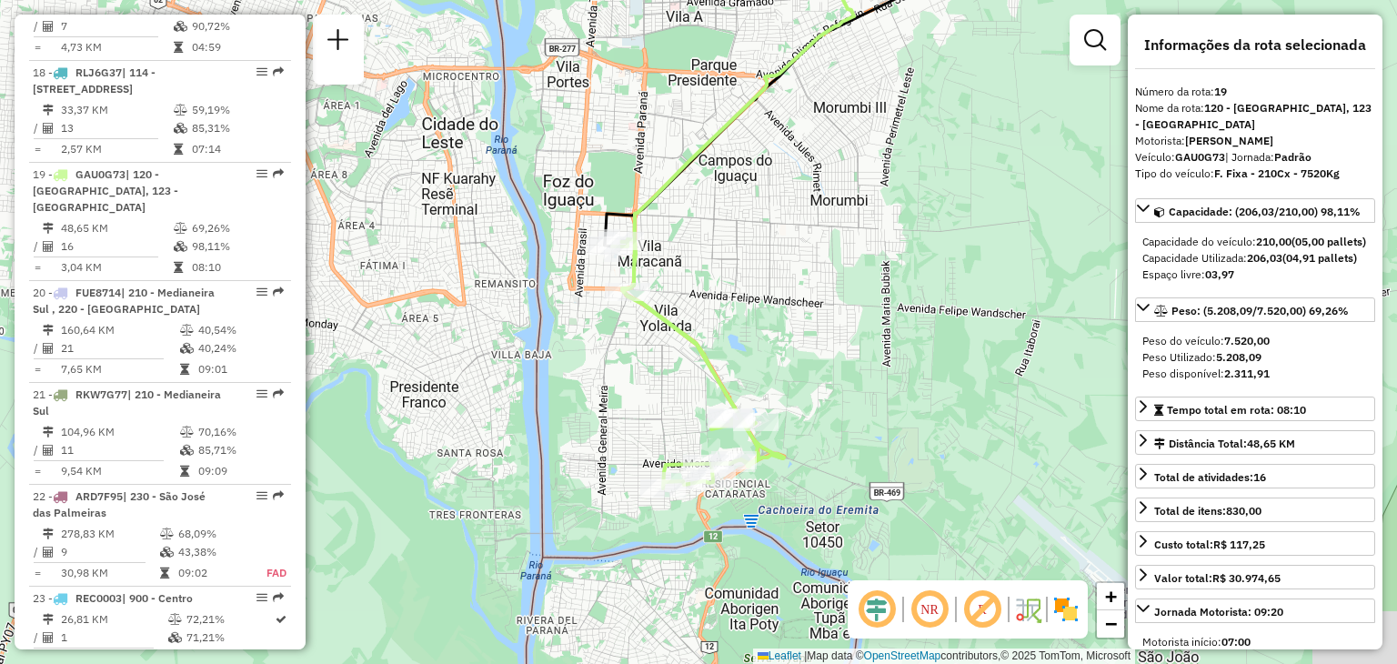
drag, startPoint x: 863, startPoint y: 451, endPoint x: 1001, endPoint y: 286, distance: 215.2
click at [1001, 286] on div "Janela de atendimento Grade de atendimento Capacidade Transportadoras Veículos …" at bounding box center [698, 332] width 1397 height 664
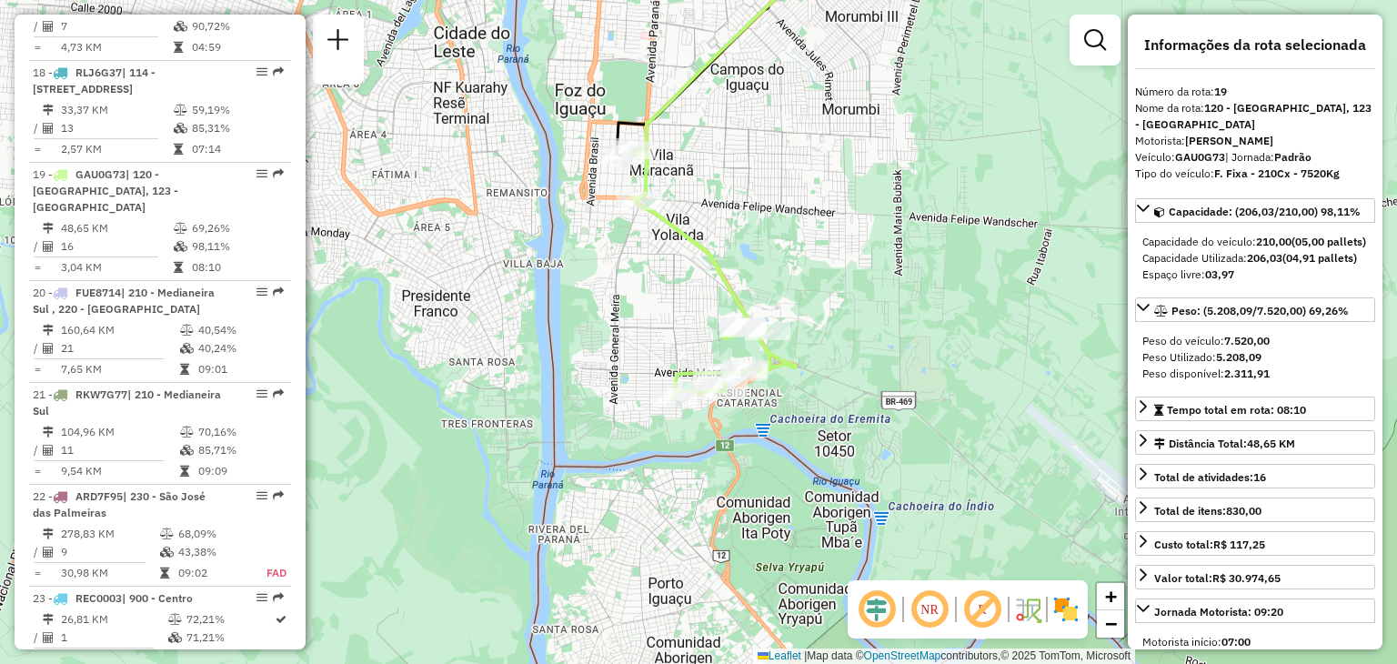
drag, startPoint x: 956, startPoint y: 327, endPoint x: 953, endPoint y: 237, distance: 89.2
click at [953, 237] on div "Janela de atendimento Grade de atendimento Capacidade Transportadoras Veículos …" at bounding box center [698, 332] width 1397 height 664
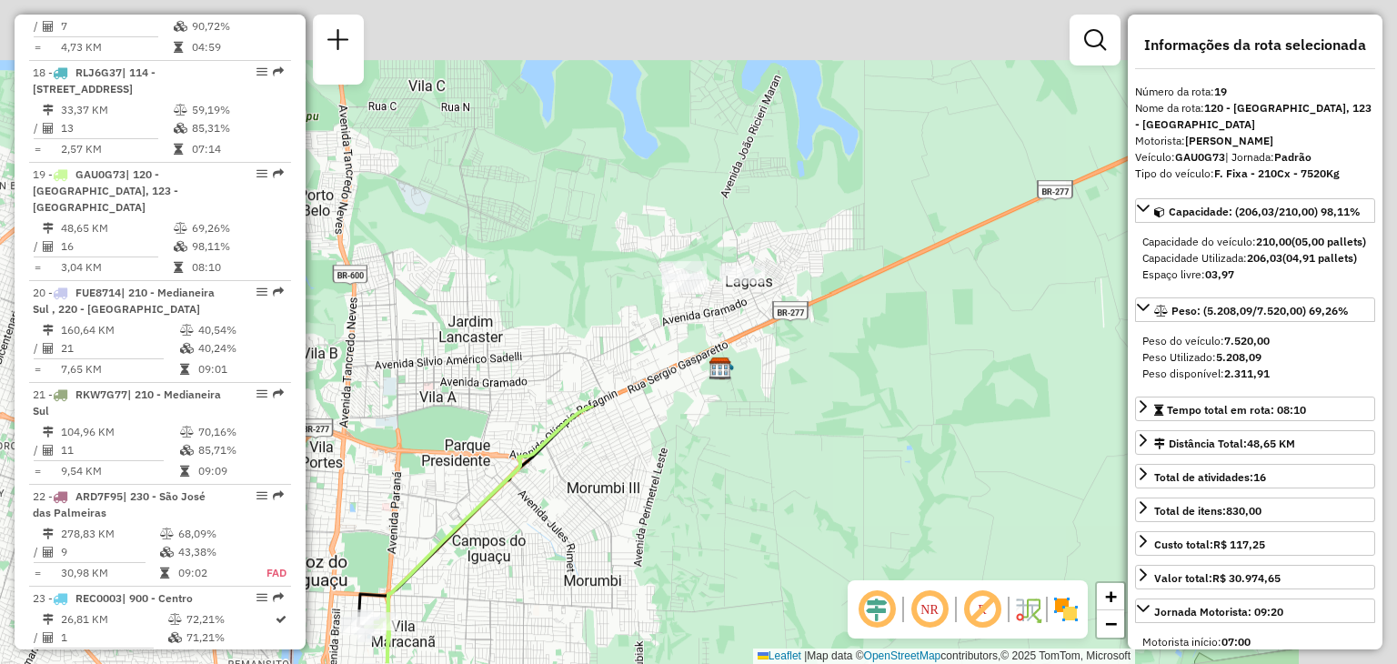
drag, startPoint x: 880, startPoint y: 49, endPoint x: 605, endPoint y: 581, distance: 599.0
click at [605, 581] on div "Janela de atendimento Grade de atendimento Capacidade Transportadoras Veículos …" at bounding box center [698, 332] width 1397 height 664
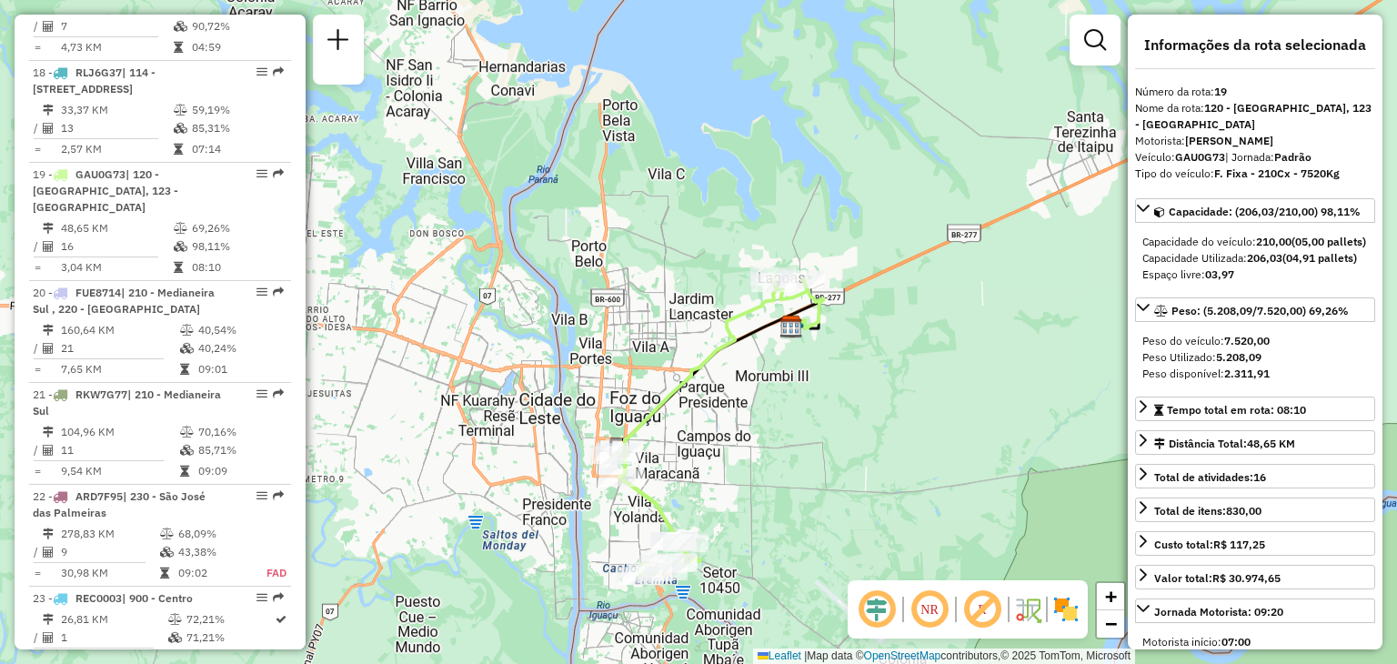
drag, startPoint x: 713, startPoint y: 372, endPoint x: 840, endPoint y: 294, distance: 148.7
click at [837, 295] on div "Janela de atendimento Grade de atendimento Capacidade Transportadoras Veículos …" at bounding box center [698, 332] width 1397 height 664
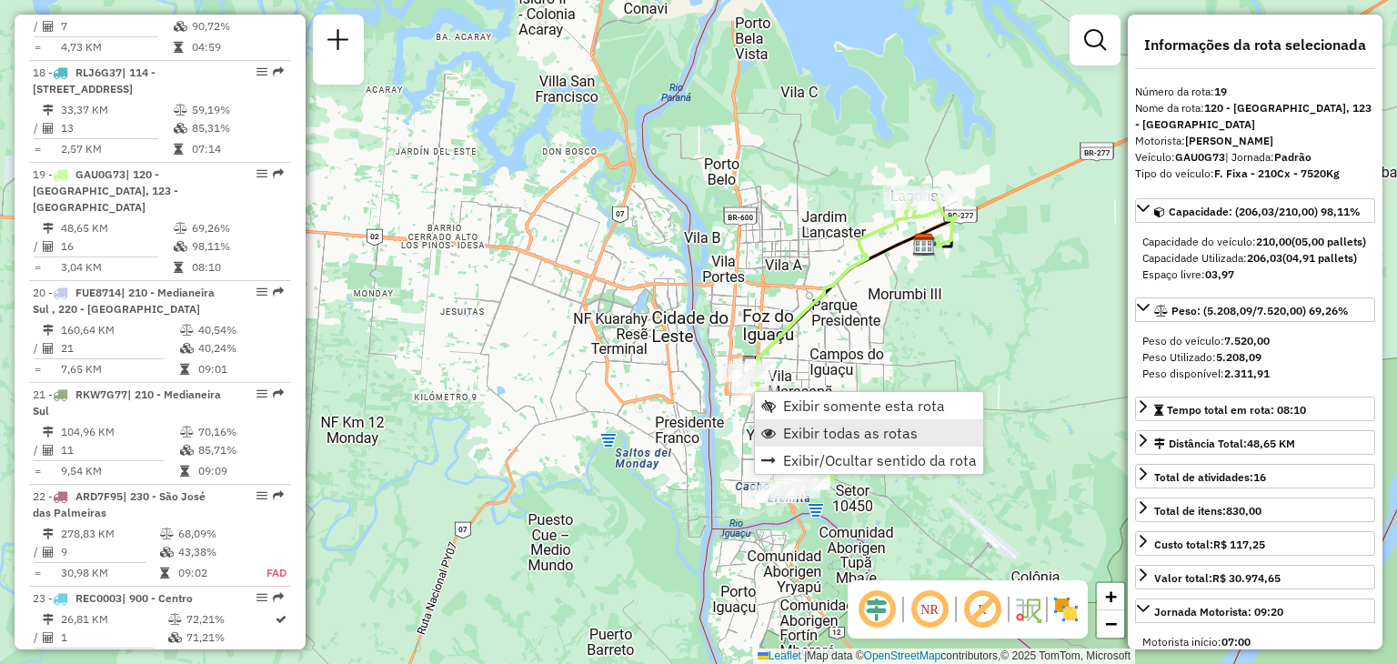
click at [807, 428] on span "Exibir todas as rotas" at bounding box center [850, 433] width 135 height 15
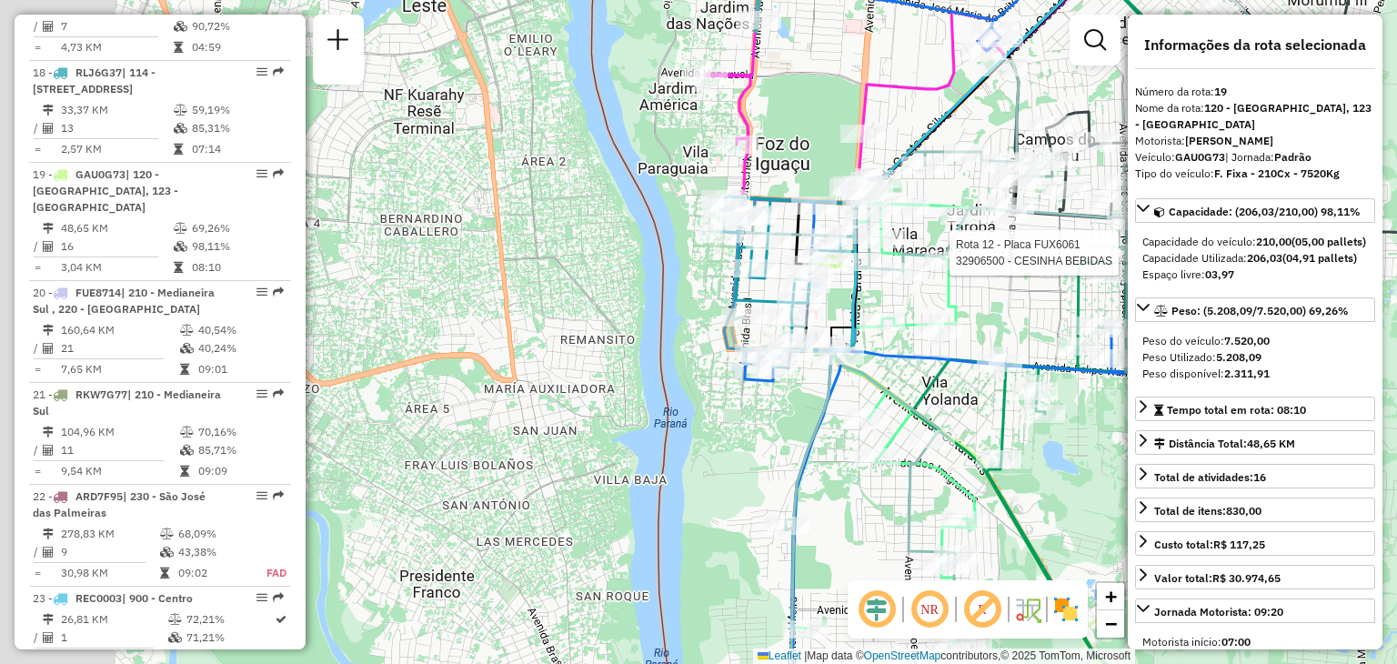
drag, startPoint x: 760, startPoint y: 392, endPoint x: 831, endPoint y: 379, distance: 72.1
click at [831, 379] on icon at bounding box center [1006, 321] width 570 height 761
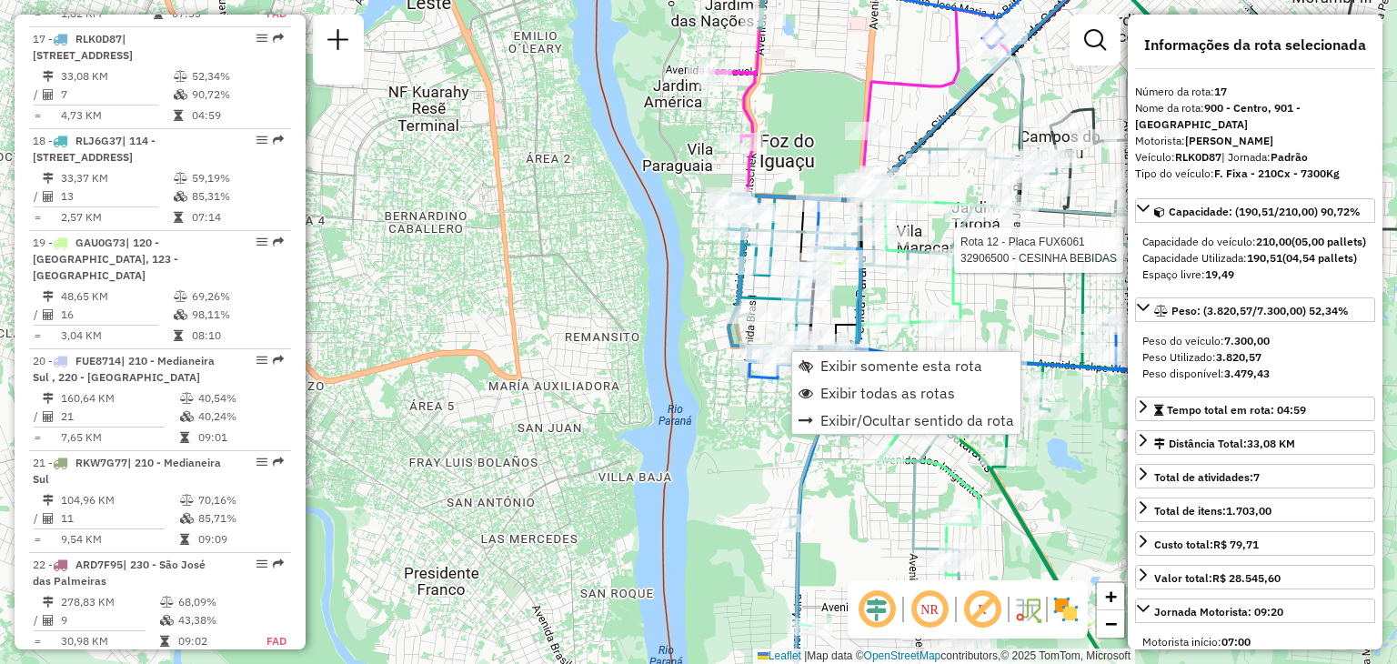
scroll to position [2455, 0]
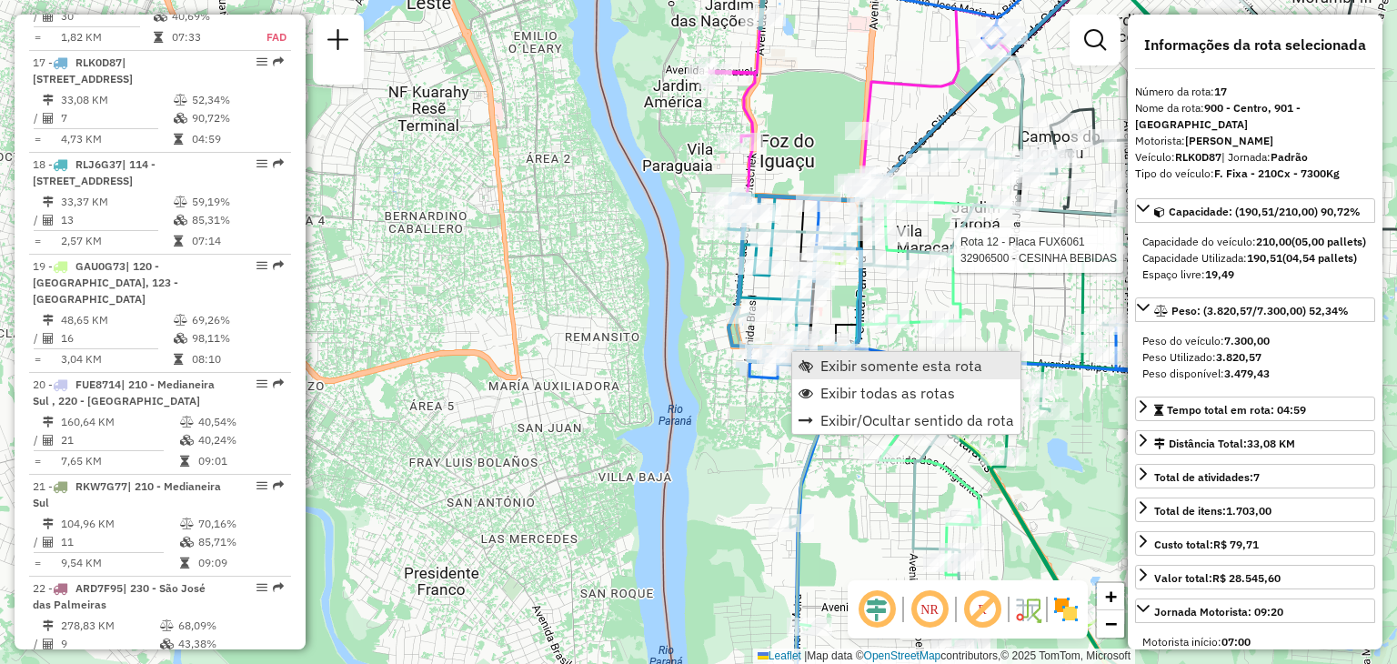
click at [837, 354] on link "Exibir somente esta rota" at bounding box center [906, 365] width 228 height 27
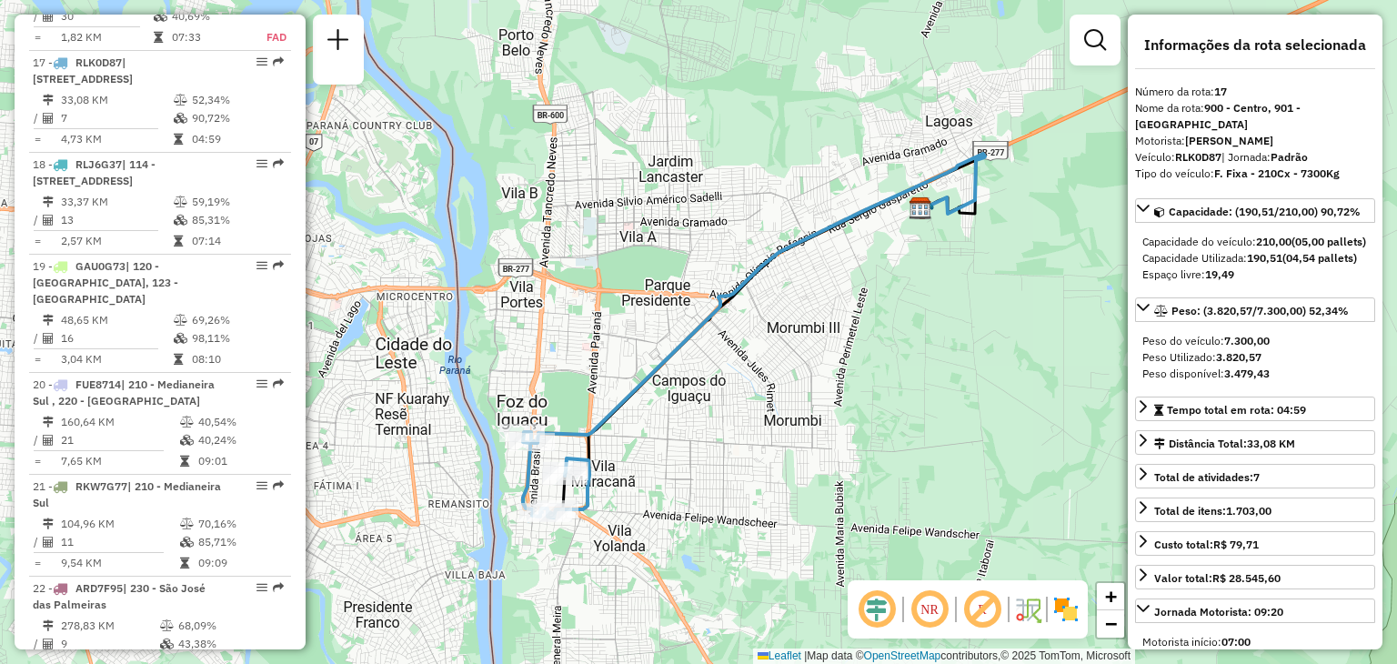
drag, startPoint x: 685, startPoint y: 383, endPoint x: 855, endPoint y: 330, distance: 178.1
click at [855, 330] on div "Janela de atendimento Grade de atendimento Capacidade Transportadoras Veículos …" at bounding box center [698, 332] width 1397 height 664
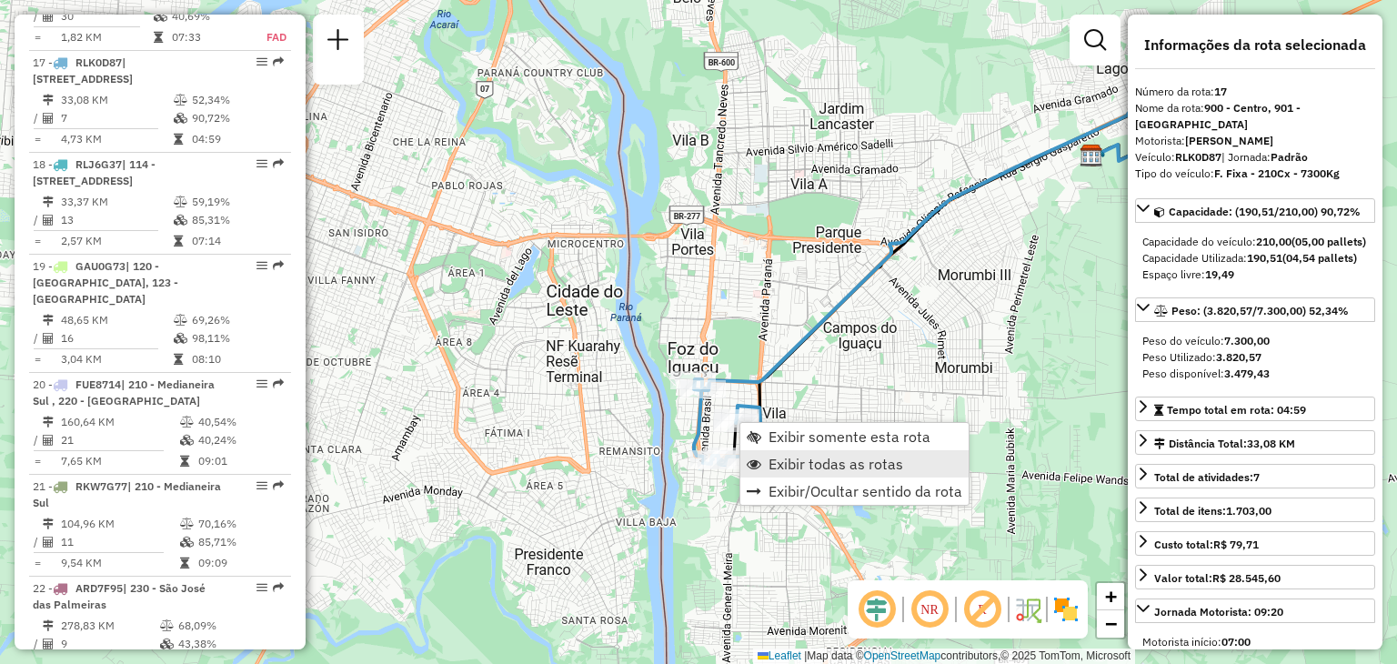
click at [797, 459] on span "Exibir todas as rotas" at bounding box center [836, 464] width 135 height 15
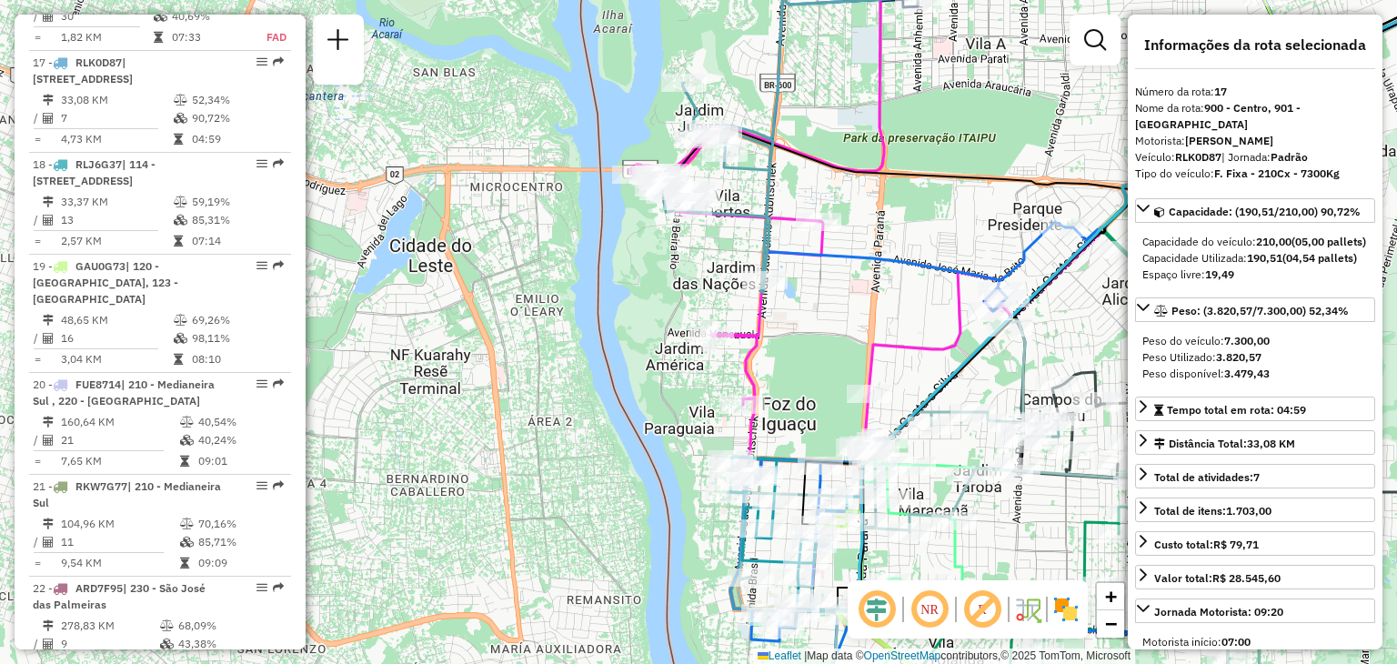
drag, startPoint x: 663, startPoint y: 233, endPoint x: 700, endPoint y: 260, distance: 45.5
click at [700, 260] on div "Janela de atendimento Grade de atendimento Capacidade Transportadoras Veículos …" at bounding box center [698, 332] width 1397 height 664
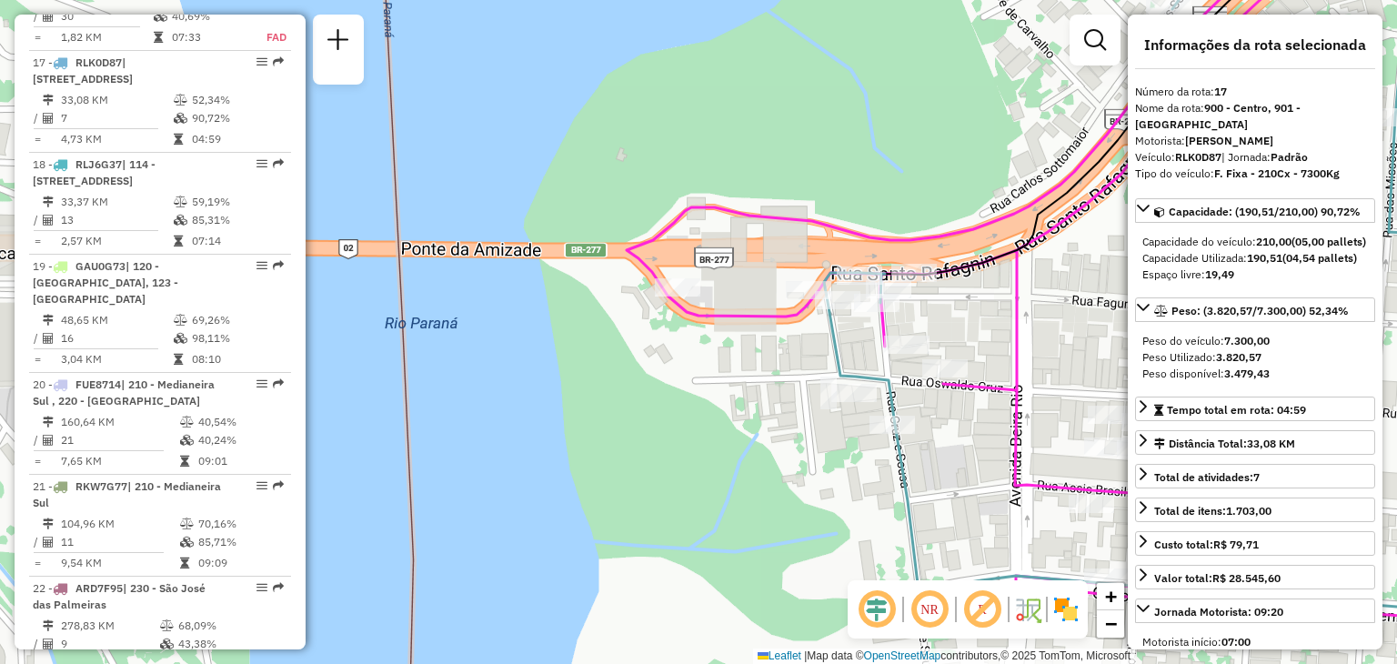
drag, startPoint x: 978, startPoint y: 354, endPoint x: 935, endPoint y: 355, distance: 42.8
click at [935, 355] on div "Janela de atendimento Grade de atendimento Capacidade Transportadoras Veículos …" at bounding box center [698, 332] width 1397 height 664
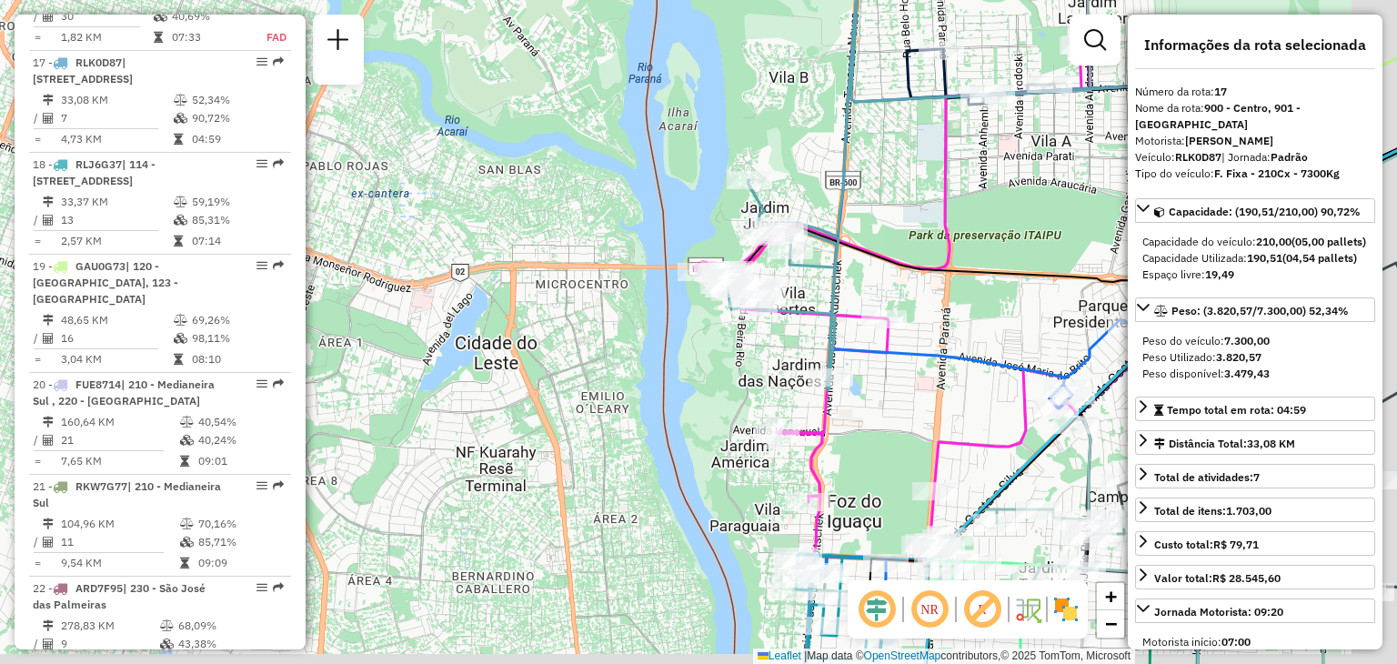
drag, startPoint x: 905, startPoint y: 339, endPoint x: 810, endPoint y: 287, distance: 109.1
click at [810, 287] on div "Janela de atendimento Grade de atendimento Capacidade Transportadoras Veículos …" at bounding box center [698, 332] width 1397 height 664
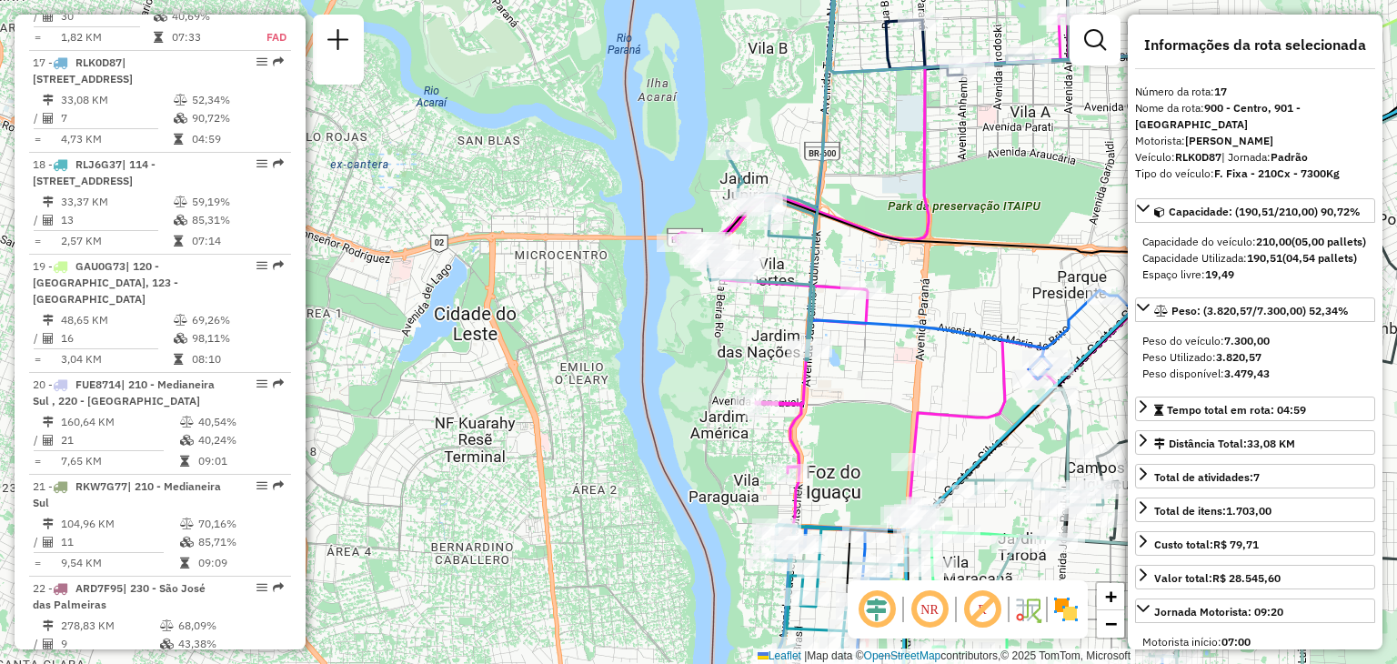
drag, startPoint x: 935, startPoint y: 386, endPoint x: 873, endPoint y: 331, distance: 82.5
click at [873, 331] on div "Janela de atendimento Grade de atendimento Capacidade Transportadoras Veículos …" at bounding box center [698, 332] width 1397 height 664
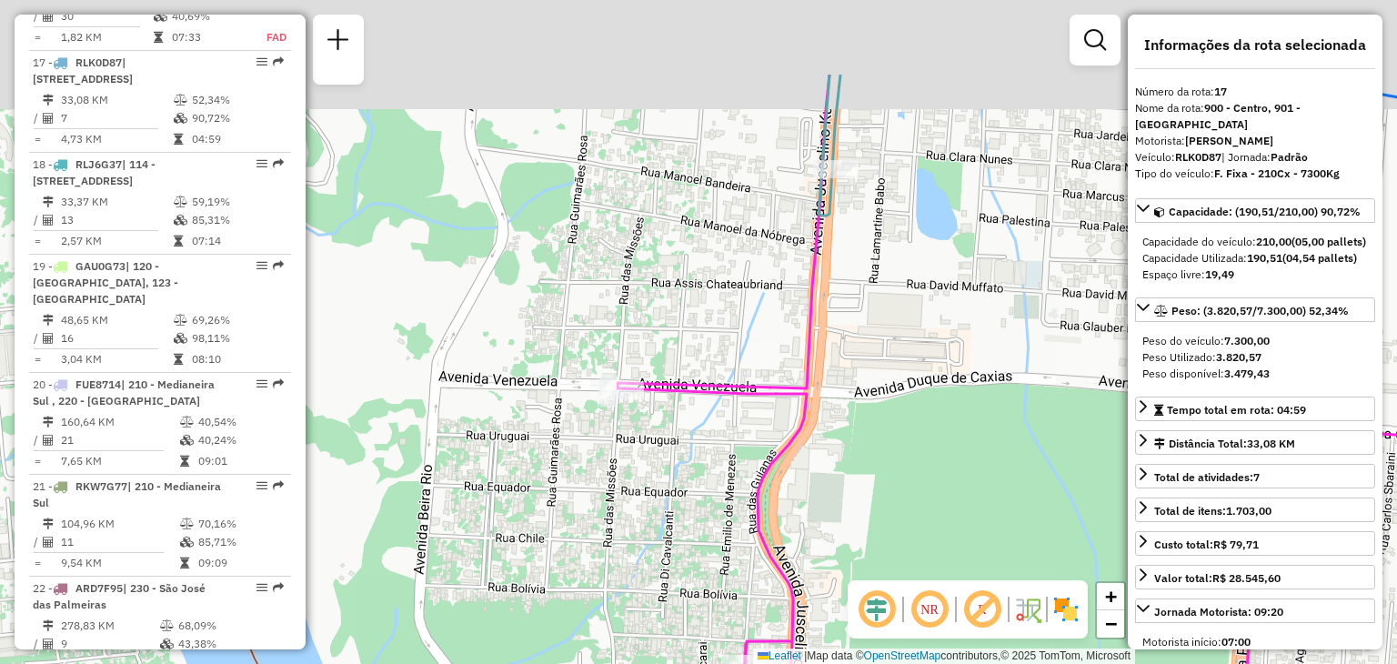
drag, startPoint x: 816, startPoint y: 295, endPoint x: 816, endPoint y: 494, distance: 199.2
click at [816, 494] on div "Janela de atendimento Grade de atendimento Capacidade Transportadoras Veículos …" at bounding box center [698, 332] width 1397 height 664
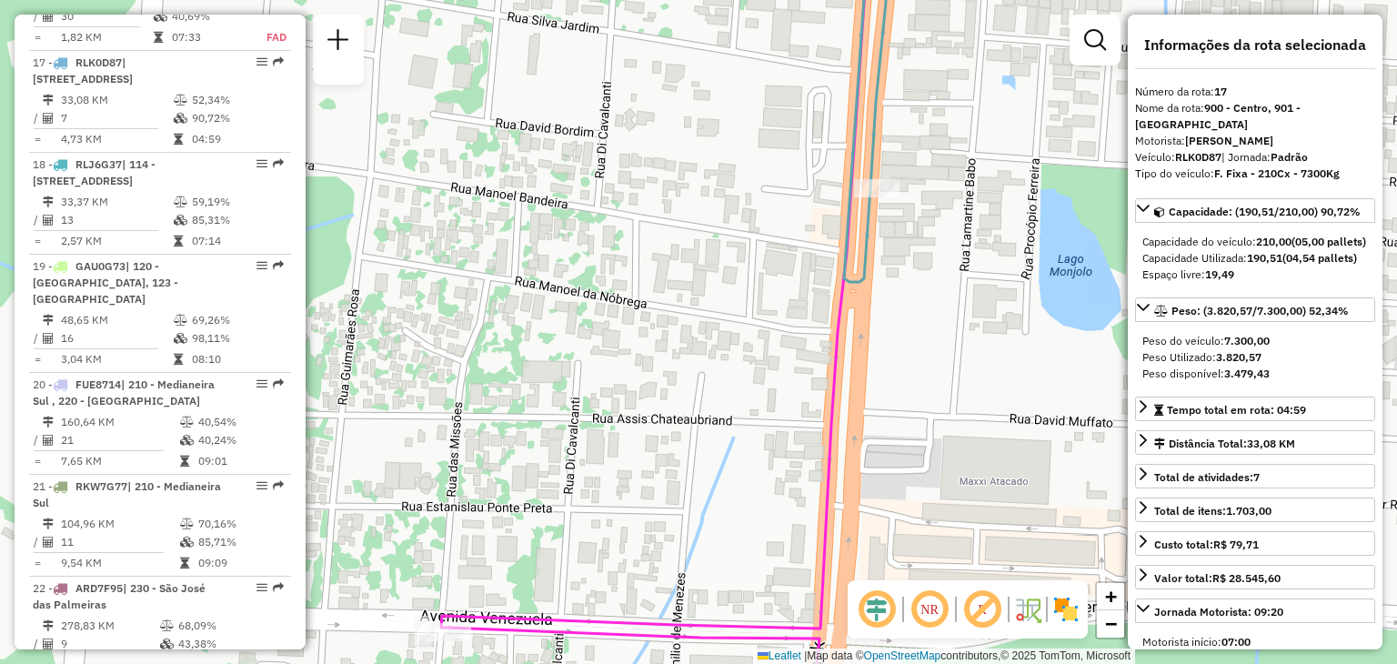
drag, startPoint x: 921, startPoint y: 343, endPoint x: 923, endPoint y: 321, distance: 21.9
click at [923, 321] on div "Janela de atendimento Grade de atendimento Capacidade Transportadoras Veículos …" at bounding box center [698, 332] width 1397 height 664
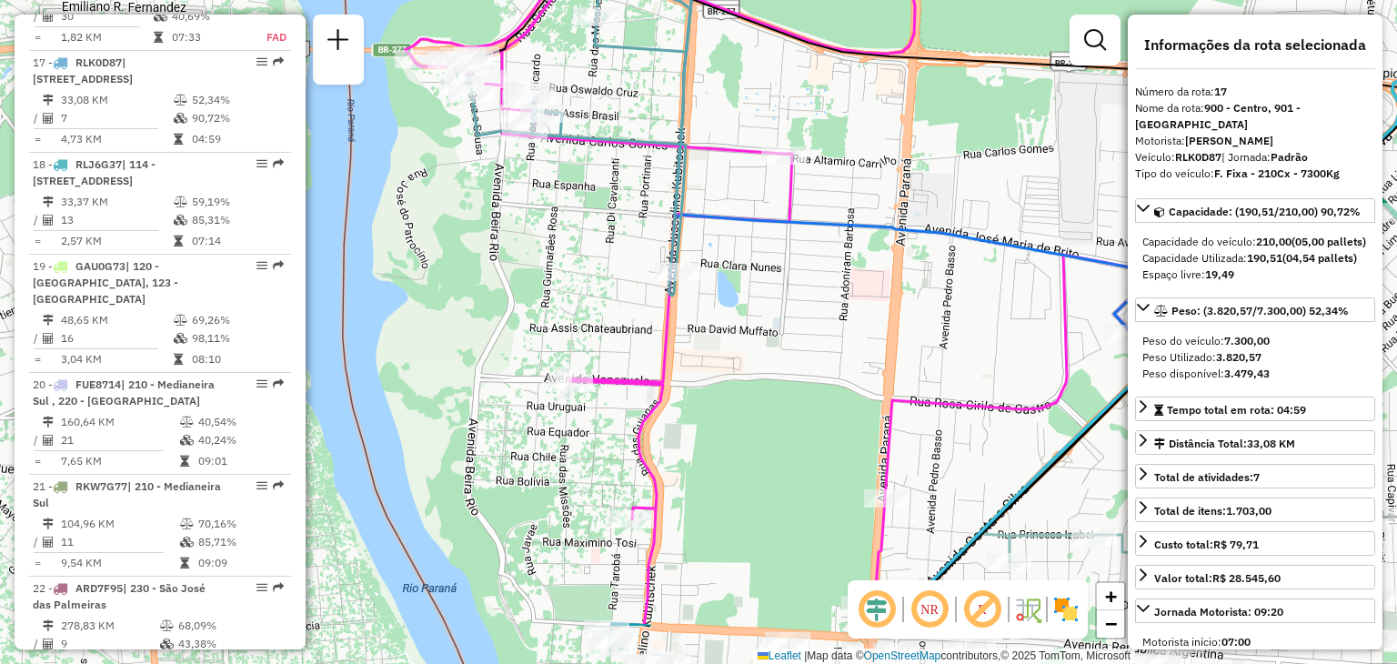
drag, startPoint x: 640, startPoint y: 372, endPoint x: 620, endPoint y: 151, distance: 222.1
click at [620, 151] on icon at bounding box center [898, 227] width 986 height 797
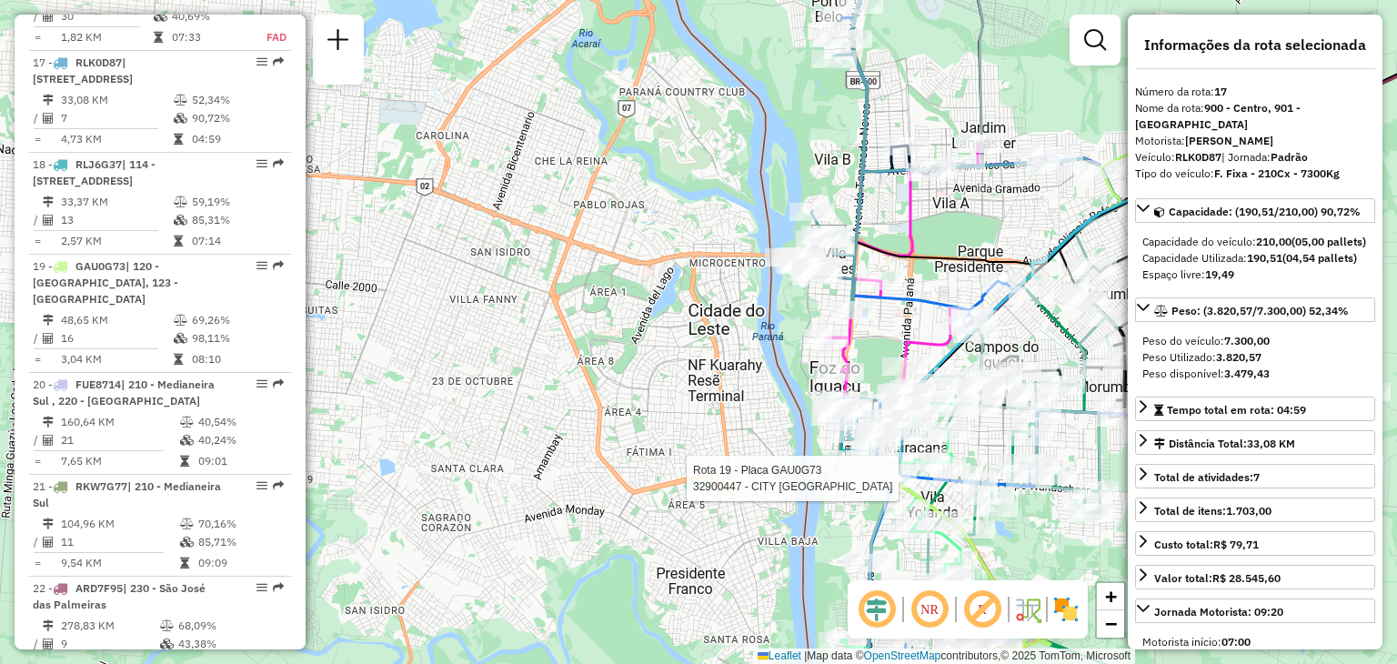
drag, startPoint x: 903, startPoint y: 492, endPoint x: 861, endPoint y: 150, distance: 344.6
click at [879, 152] on icon at bounding box center [1073, 376] width 388 height 600
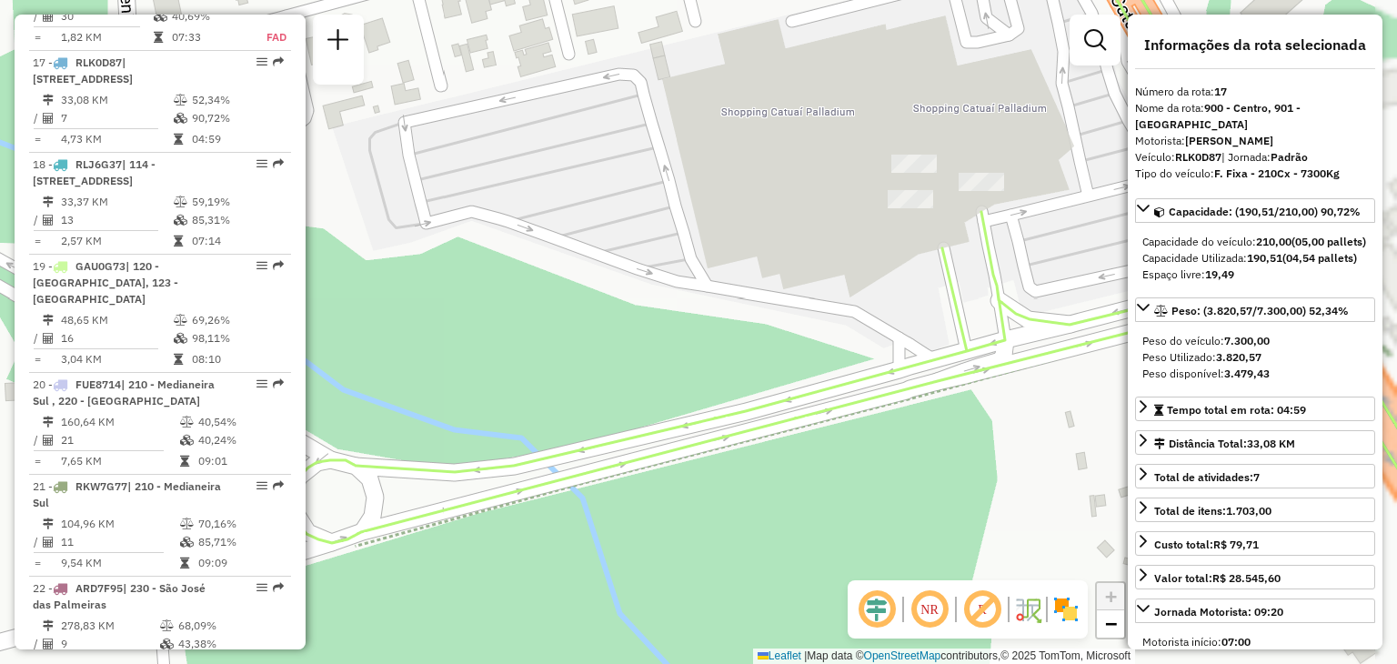
drag, startPoint x: 1037, startPoint y: 259, endPoint x: 950, endPoint y: 166, distance: 128.1
click at [950, 166] on div "Rota 23 - Placa REC0003 32909349 - AUTO POSTO FORMULA F Rota 19 - Placa GAU0G73…" at bounding box center [698, 332] width 1397 height 664
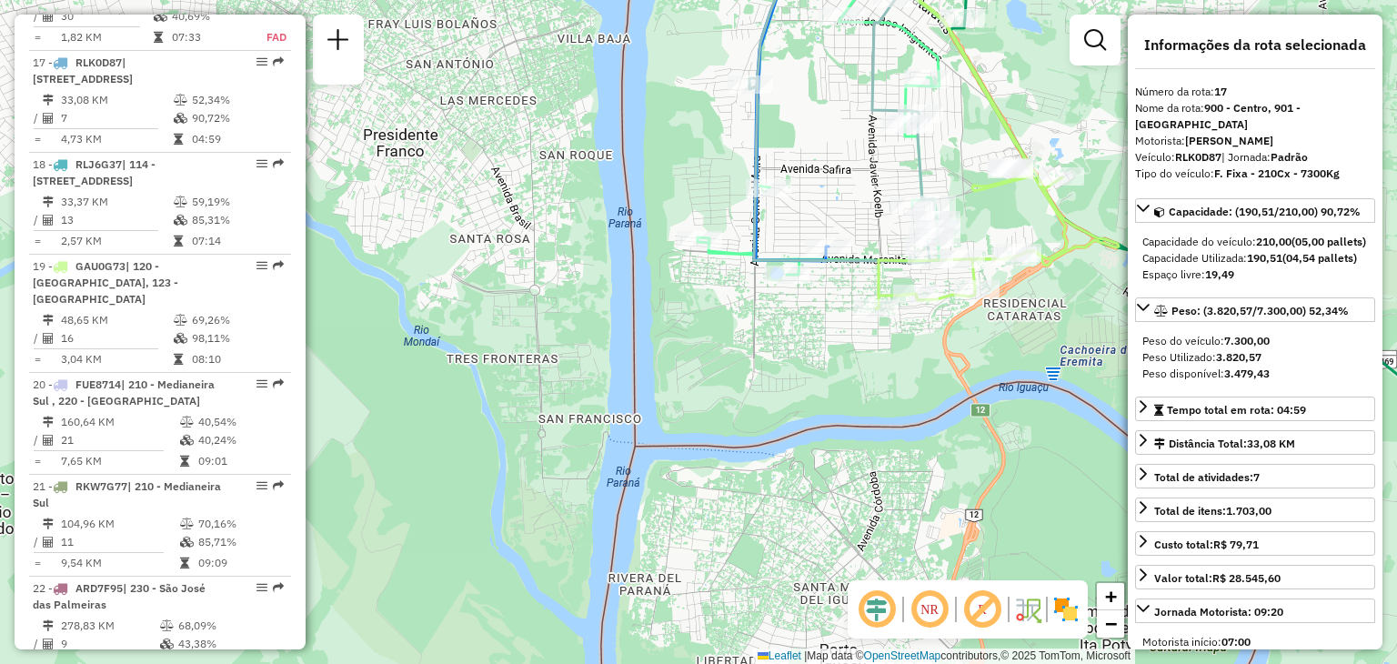
drag, startPoint x: 940, startPoint y: 103, endPoint x: 961, endPoint y: 401, distance: 299.1
click at [959, 487] on div "Rota 23 - Placa REC0003 32909349 - AUTO POSTO FORMULA F Rota 19 - Placa GAU0G73…" at bounding box center [698, 332] width 1397 height 664
